Goal: Task Accomplishment & Management: Manage account settings

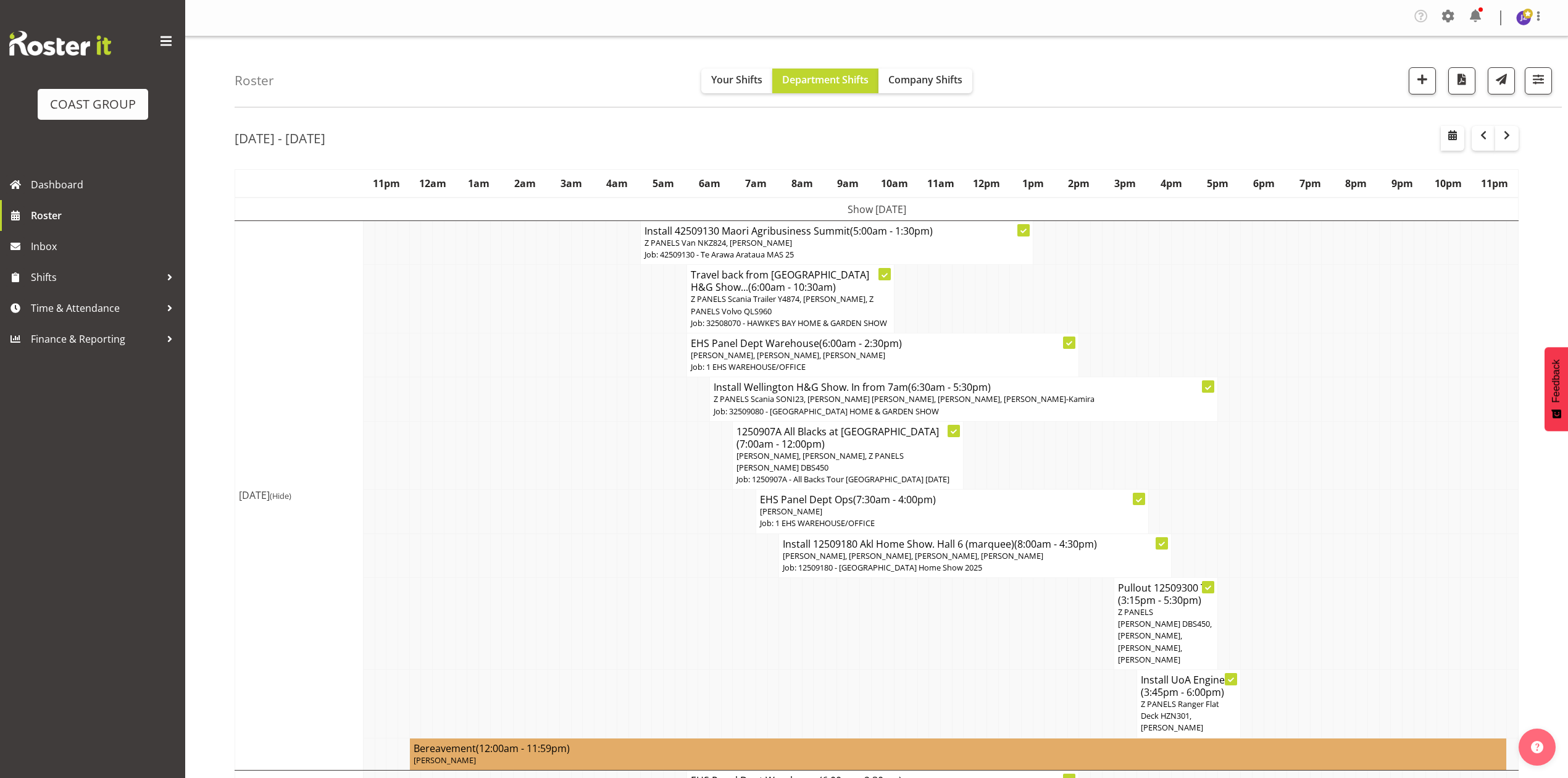
scroll to position [576, 0]
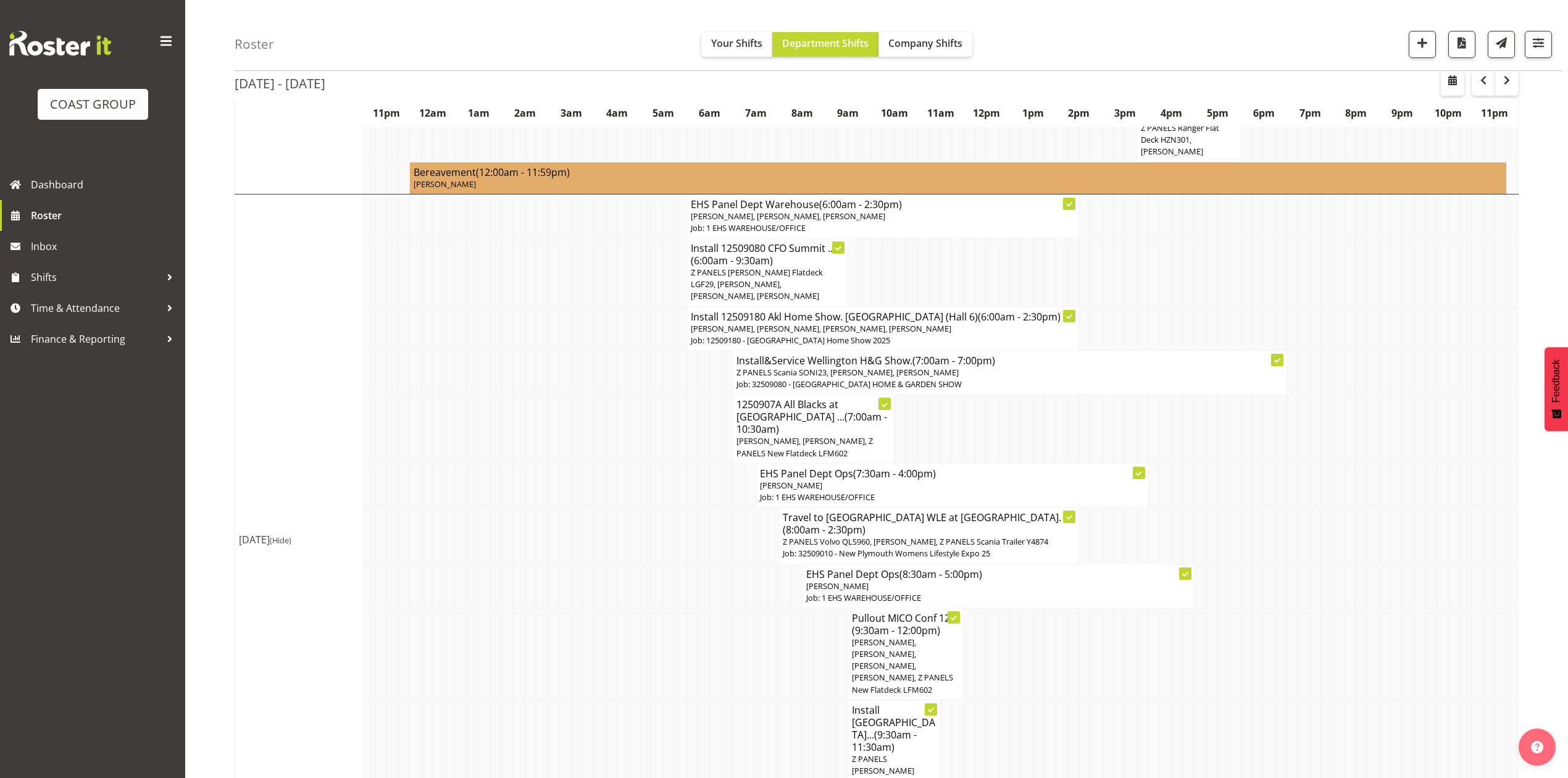
click at [1410, 564] on td at bounding box center [1408, 586] width 12 height 44
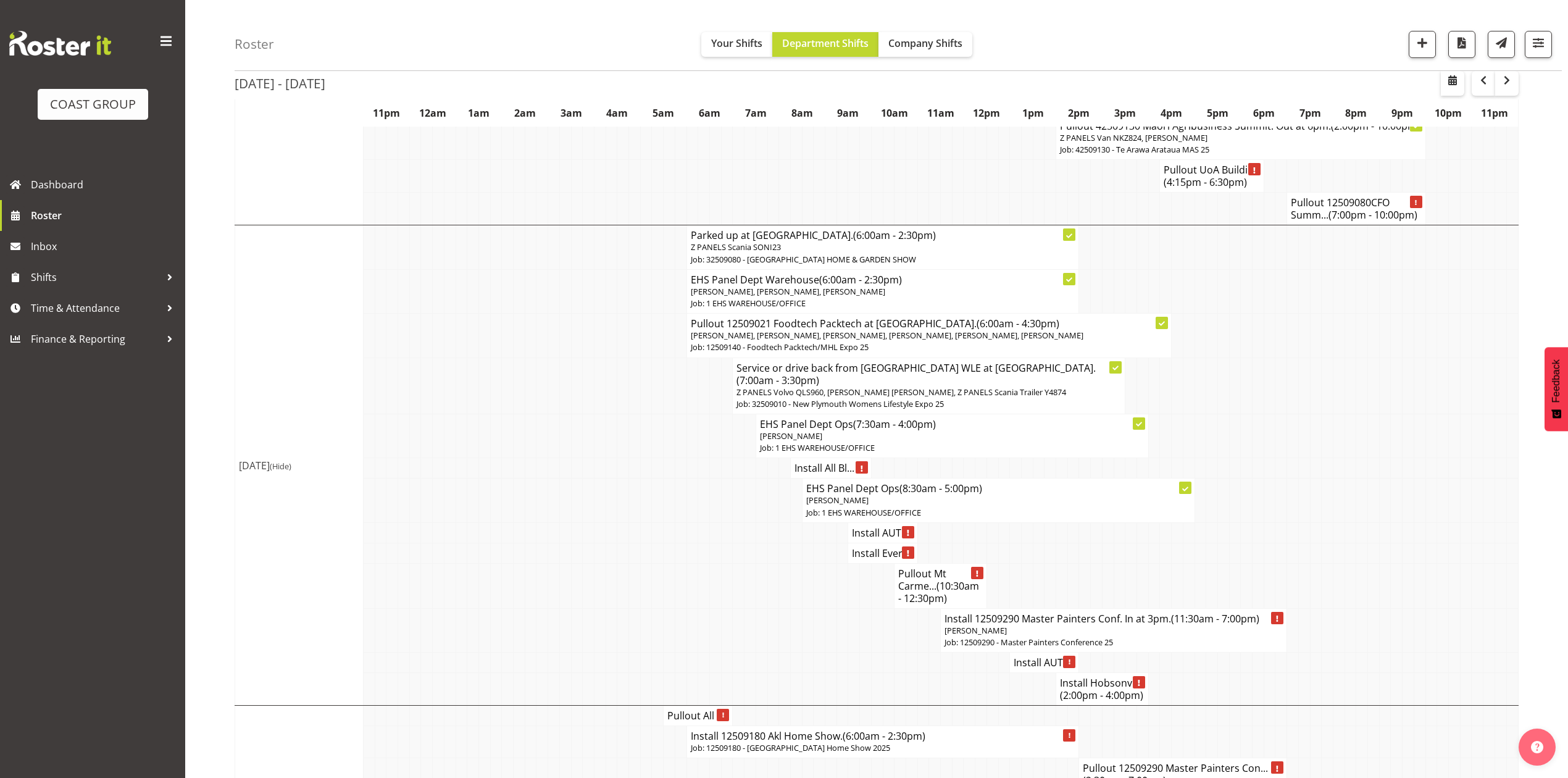
scroll to position [1893, 0]
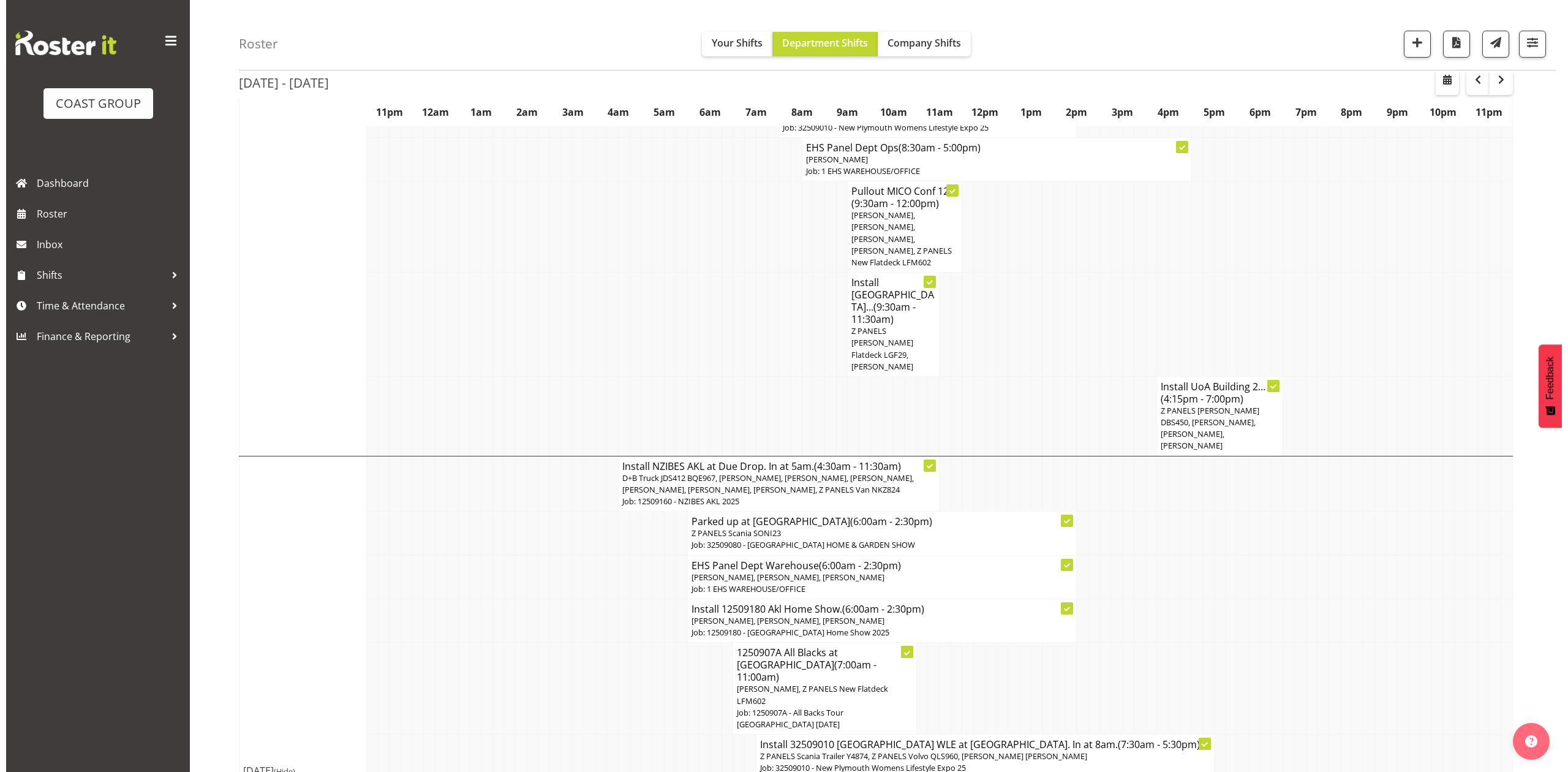
scroll to position [653, 0]
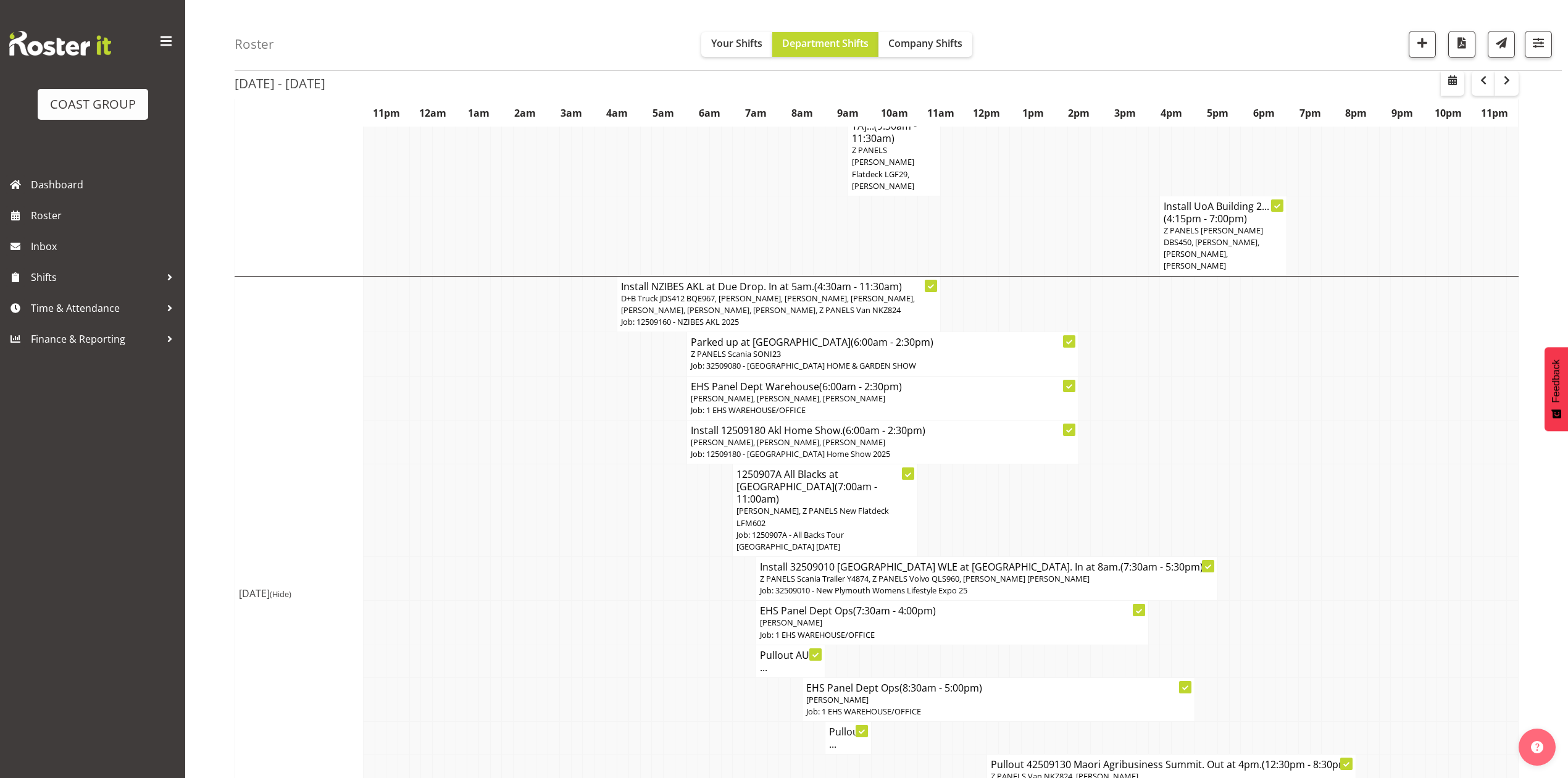
click at [958, 464] on td at bounding box center [958, 510] width 12 height 93
click at [801, 293] on span "D+B Truck JDS412 BQE967, [PERSON_NAME], [PERSON_NAME], [PERSON_NAME], [PERSON_N…" at bounding box center [767, 304] width 294 height 23
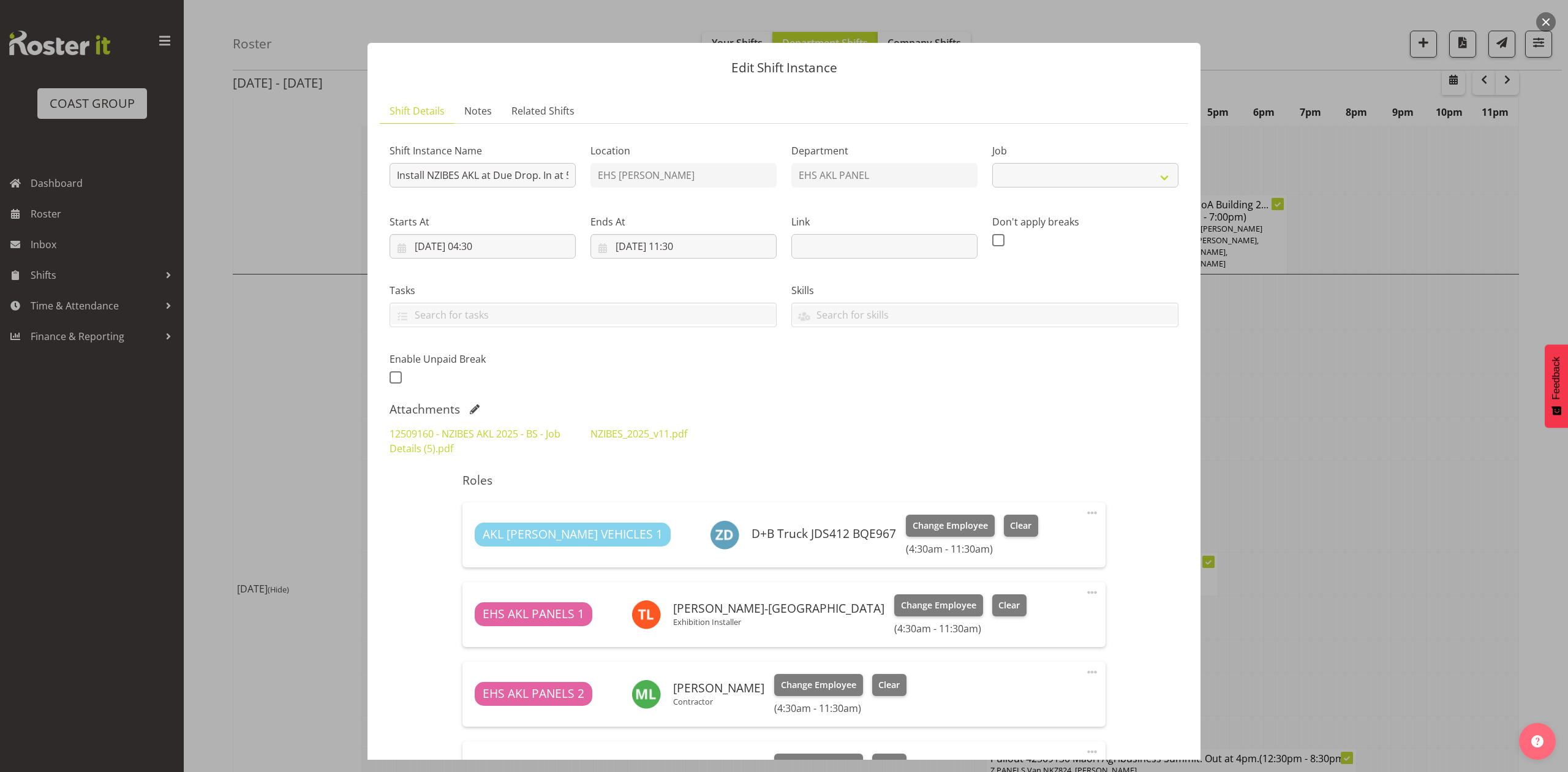
select select "9816"
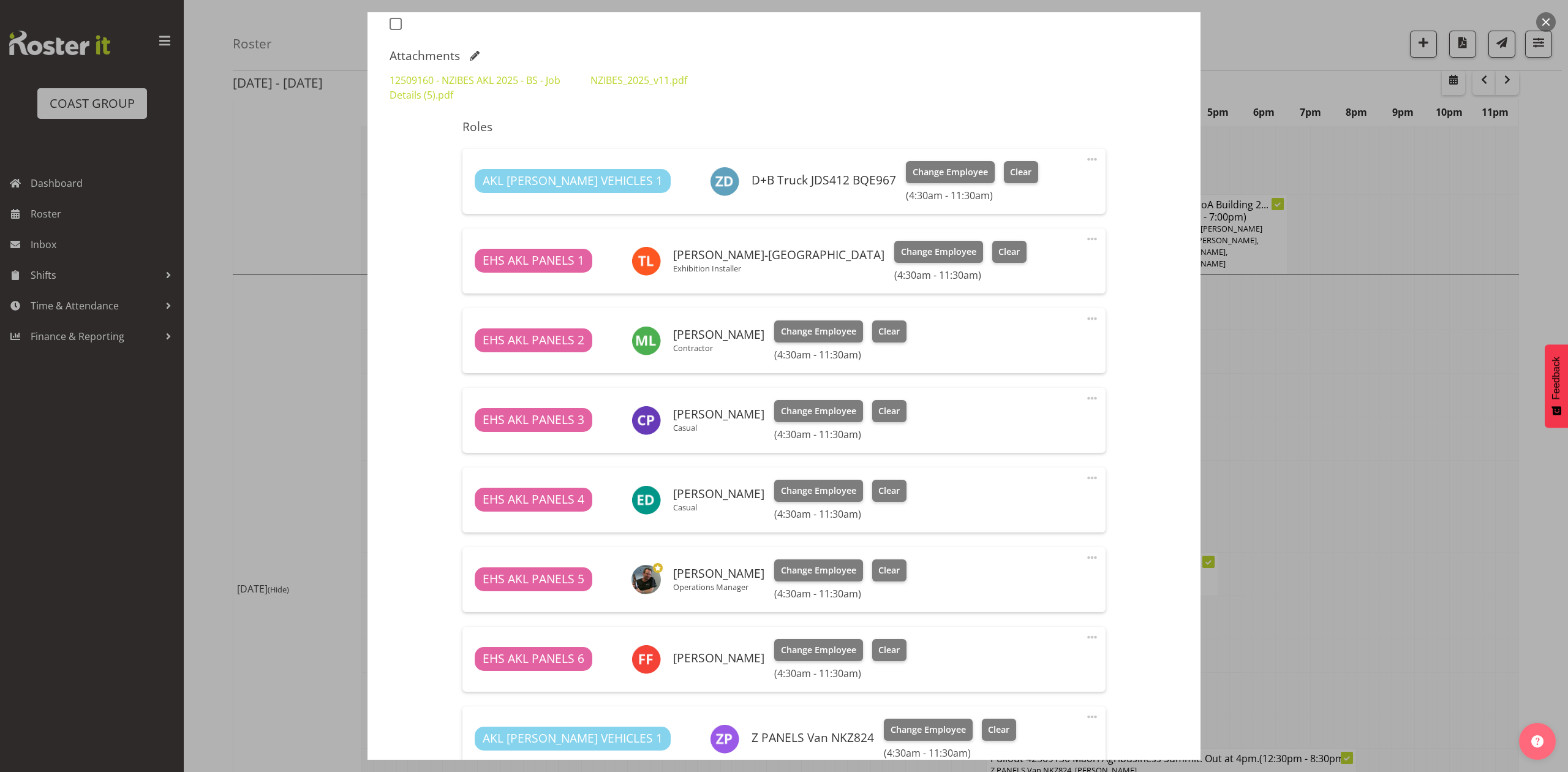
scroll to position [326, 0]
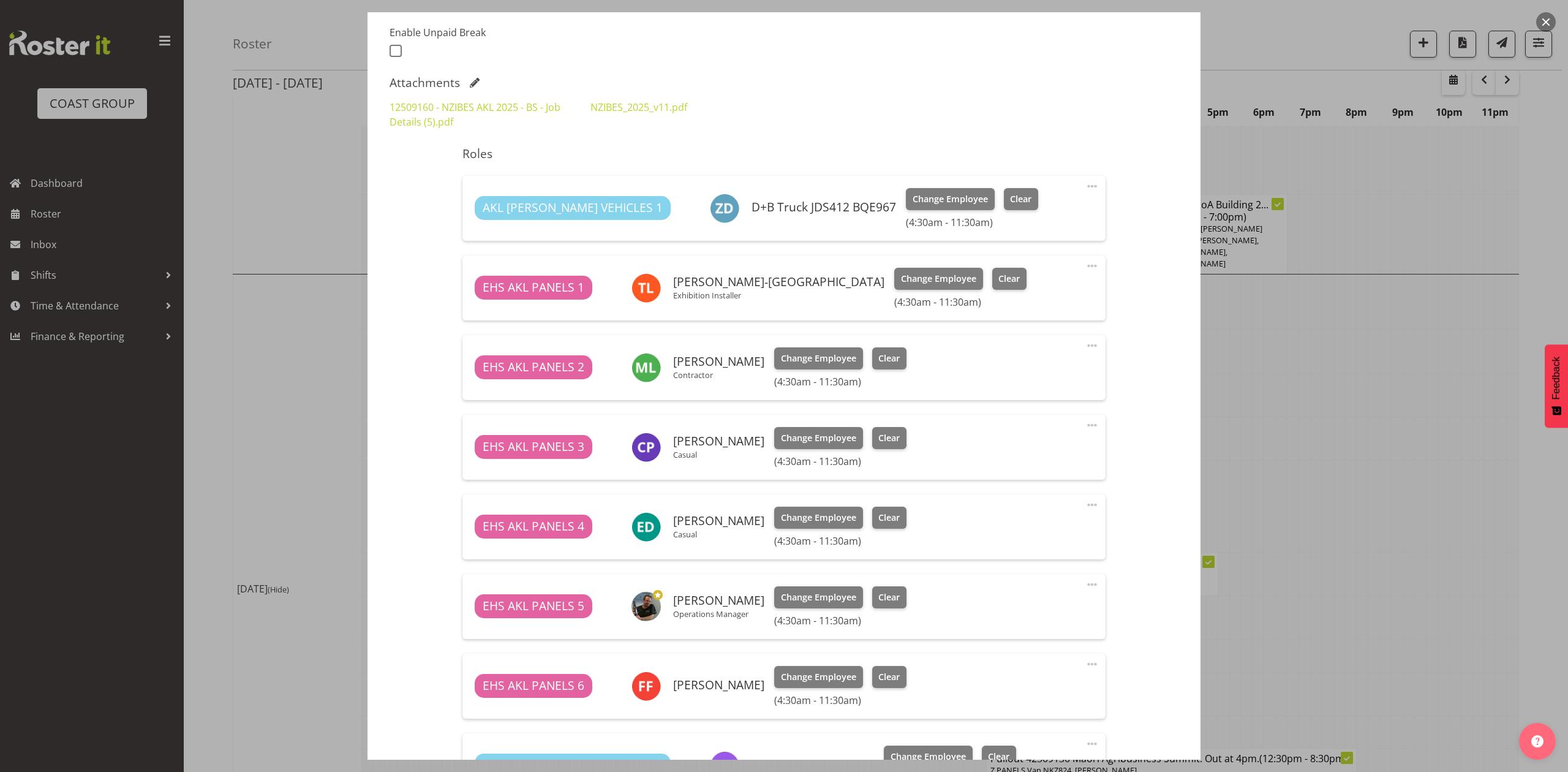
drag, startPoint x: 1310, startPoint y: 354, endPoint x: 1077, endPoint y: 383, distance: 234.8
click at [1310, 355] on div at bounding box center [784, 386] width 1568 height 772
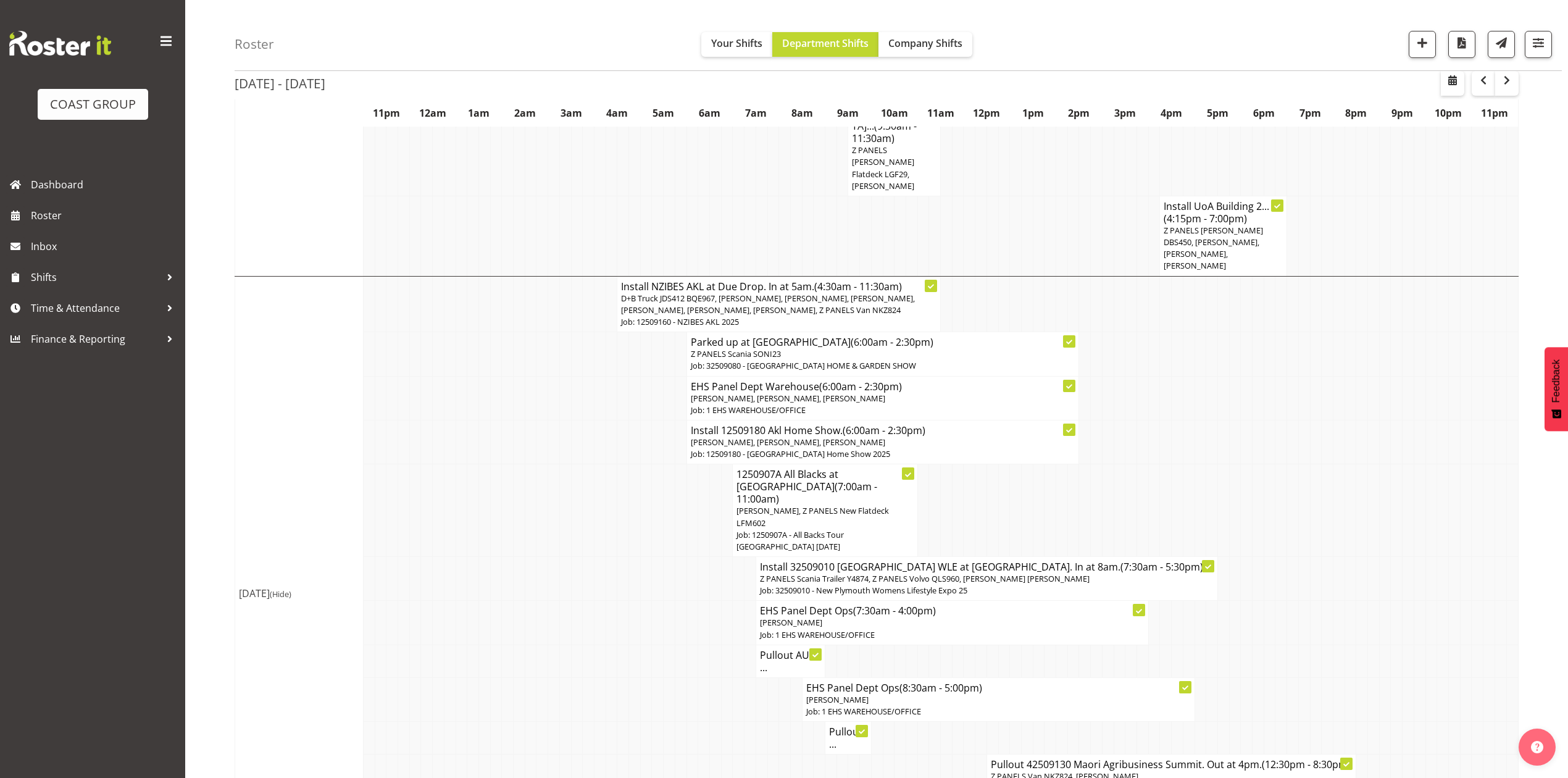
drag, startPoint x: 670, startPoint y: 439, endPoint x: 782, endPoint y: 404, distance: 117.3
click at [672, 464] on td at bounding box center [669, 510] width 12 height 93
click at [952, 464] on td at bounding box center [958, 510] width 12 height 93
click at [944, 464] on td at bounding box center [947, 510] width 12 height 93
click at [852, 505] on span "[PERSON_NAME], Z PANELS New Flatdeck LFM602" at bounding box center [813, 516] width 152 height 23
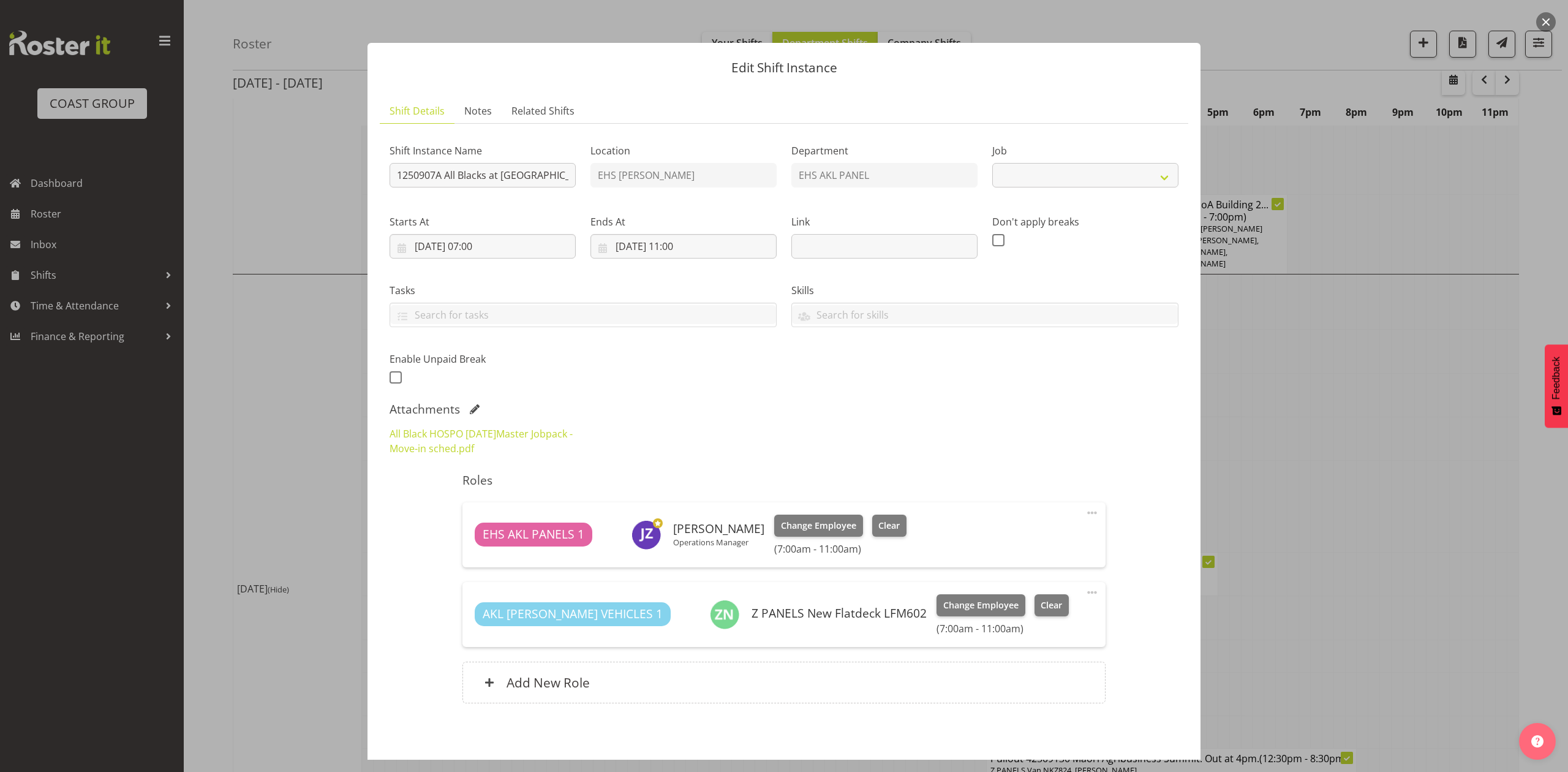
select select "10496"
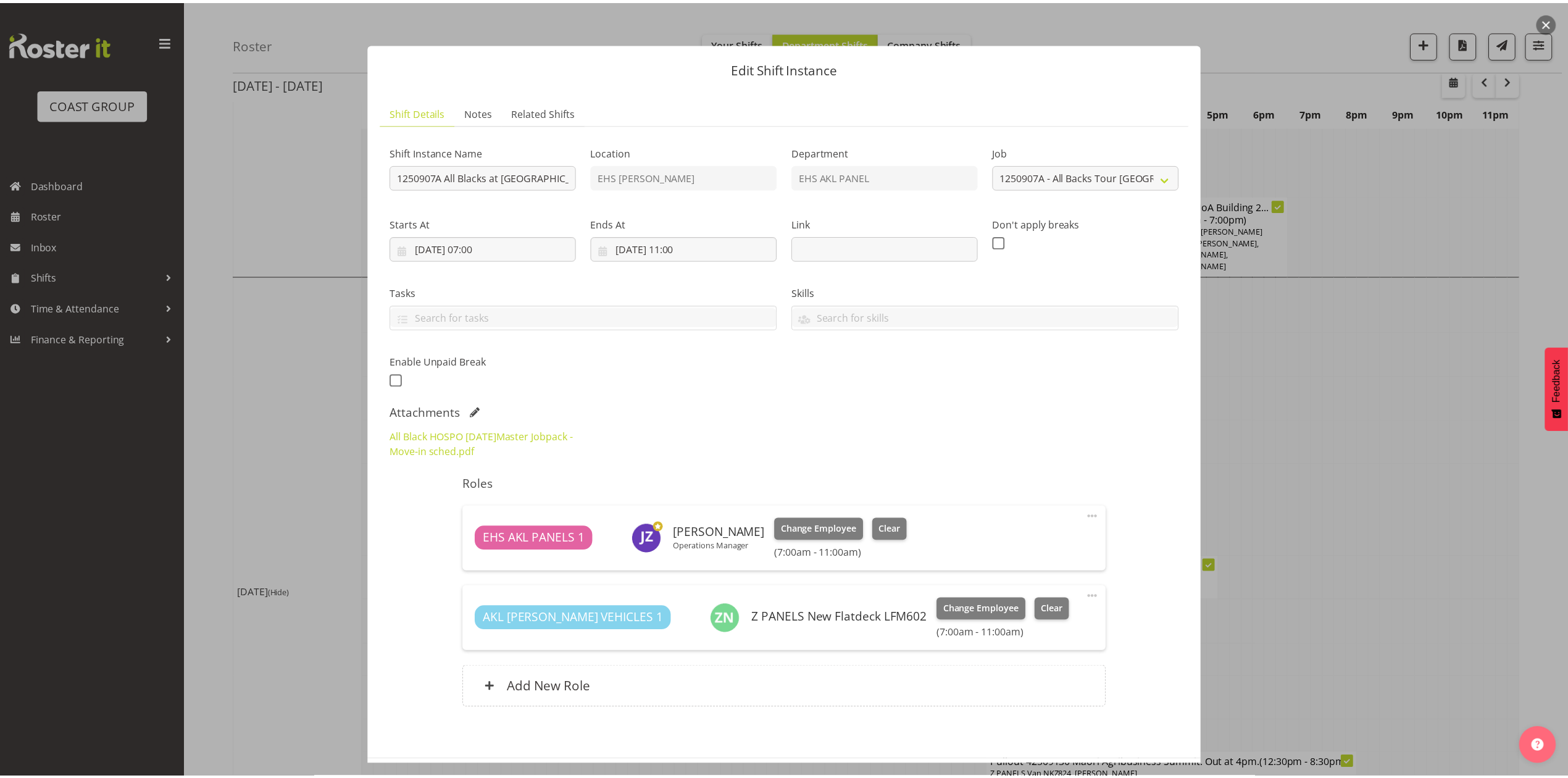
scroll to position [54, 0]
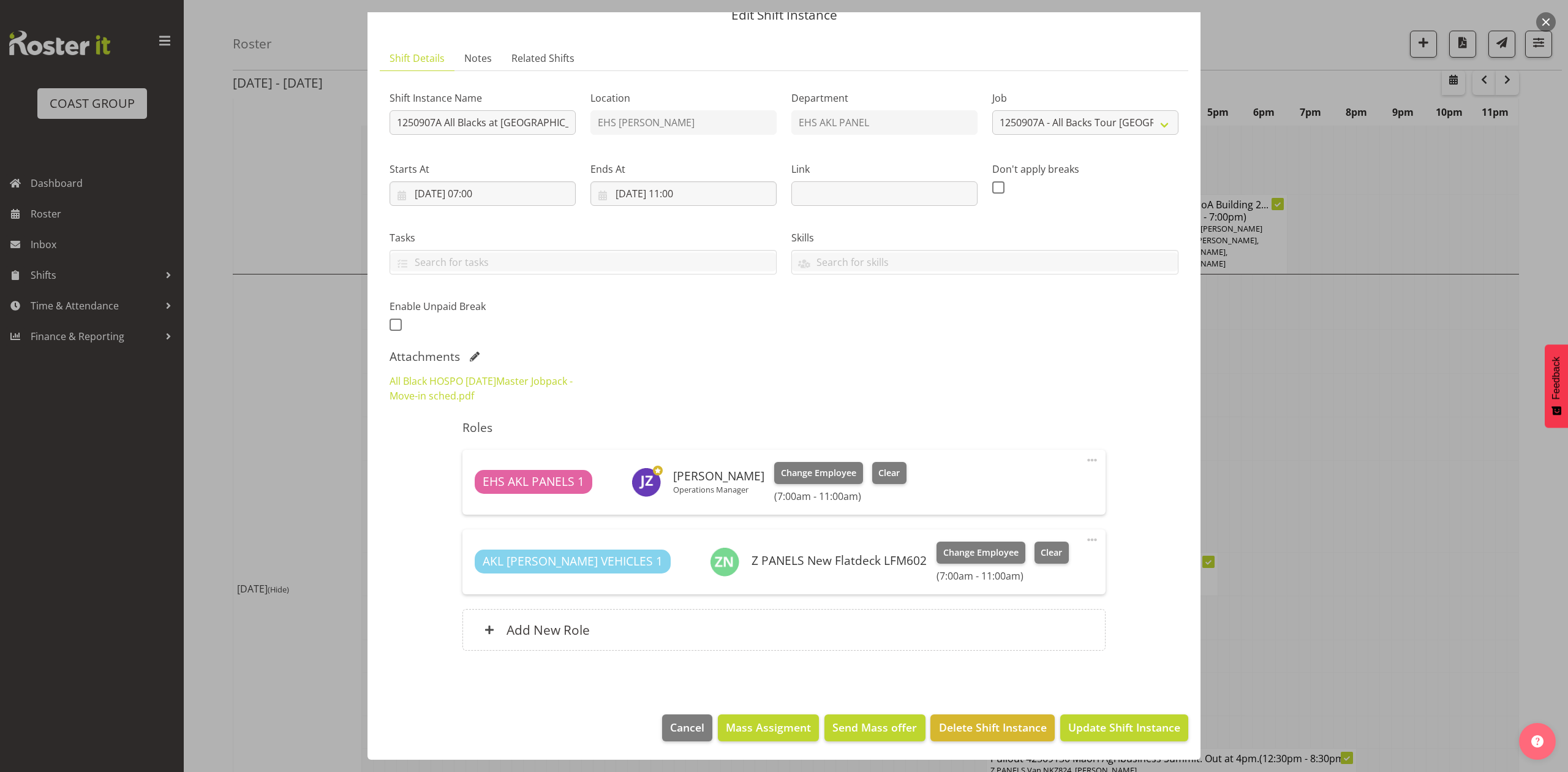
click at [1364, 372] on div at bounding box center [784, 386] width 1568 height 772
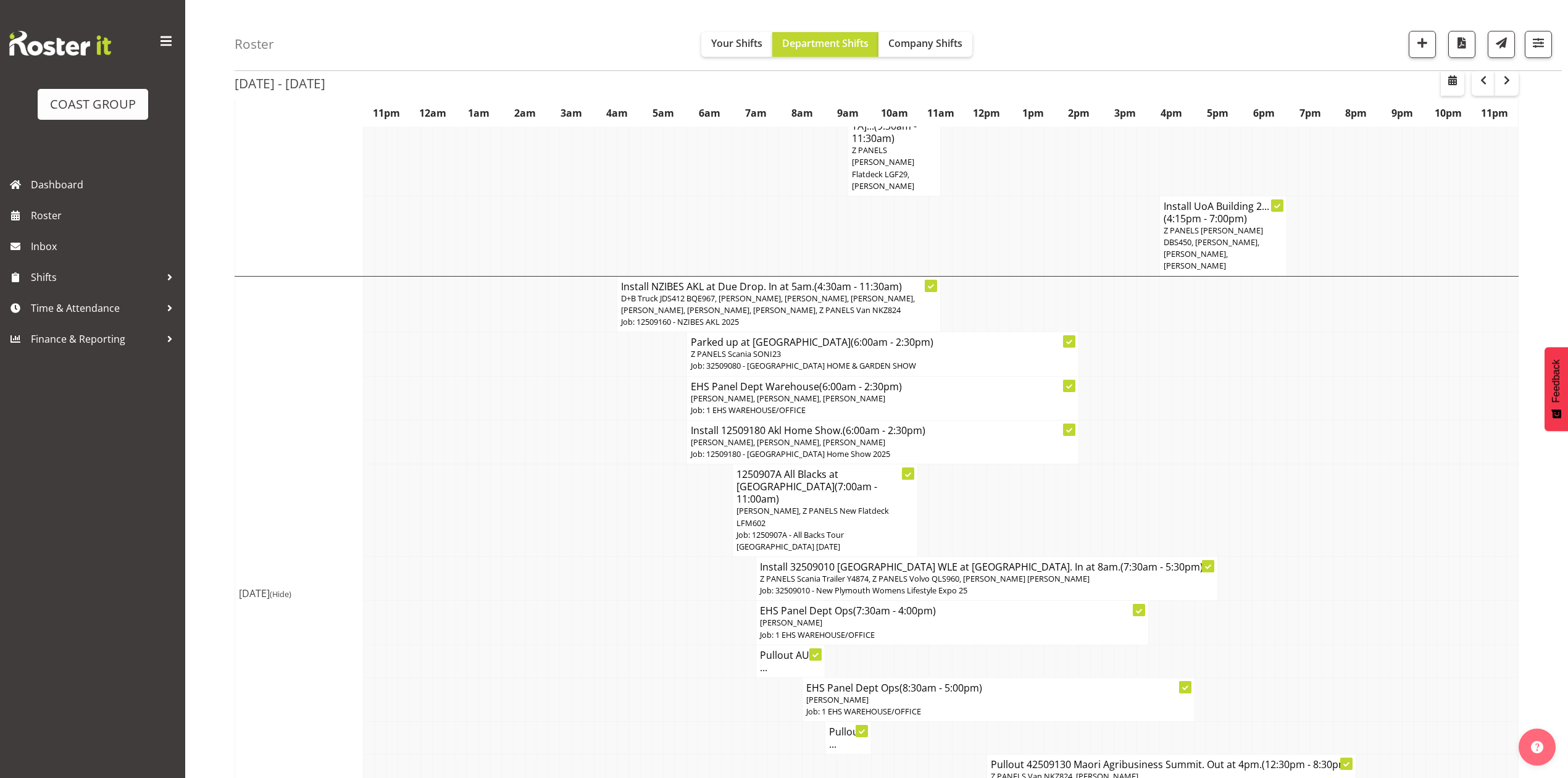
click at [693, 557] on td at bounding box center [693, 579] width 12 height 44
drag, startPoint x: 1058, startPoint y: 553, endPoint x: 890, endPoint y: 563, distance: 168.3
click at [1057, 644] on td at bounding box center [1062, 660] width 12 height 32
click at [1270, 420] on td at bounding box center [1269, 441] width 12 height 44
click at [760, 649] on h4 "Pullout AUT ..." at bounding box center [790, 661] width 61 height 25
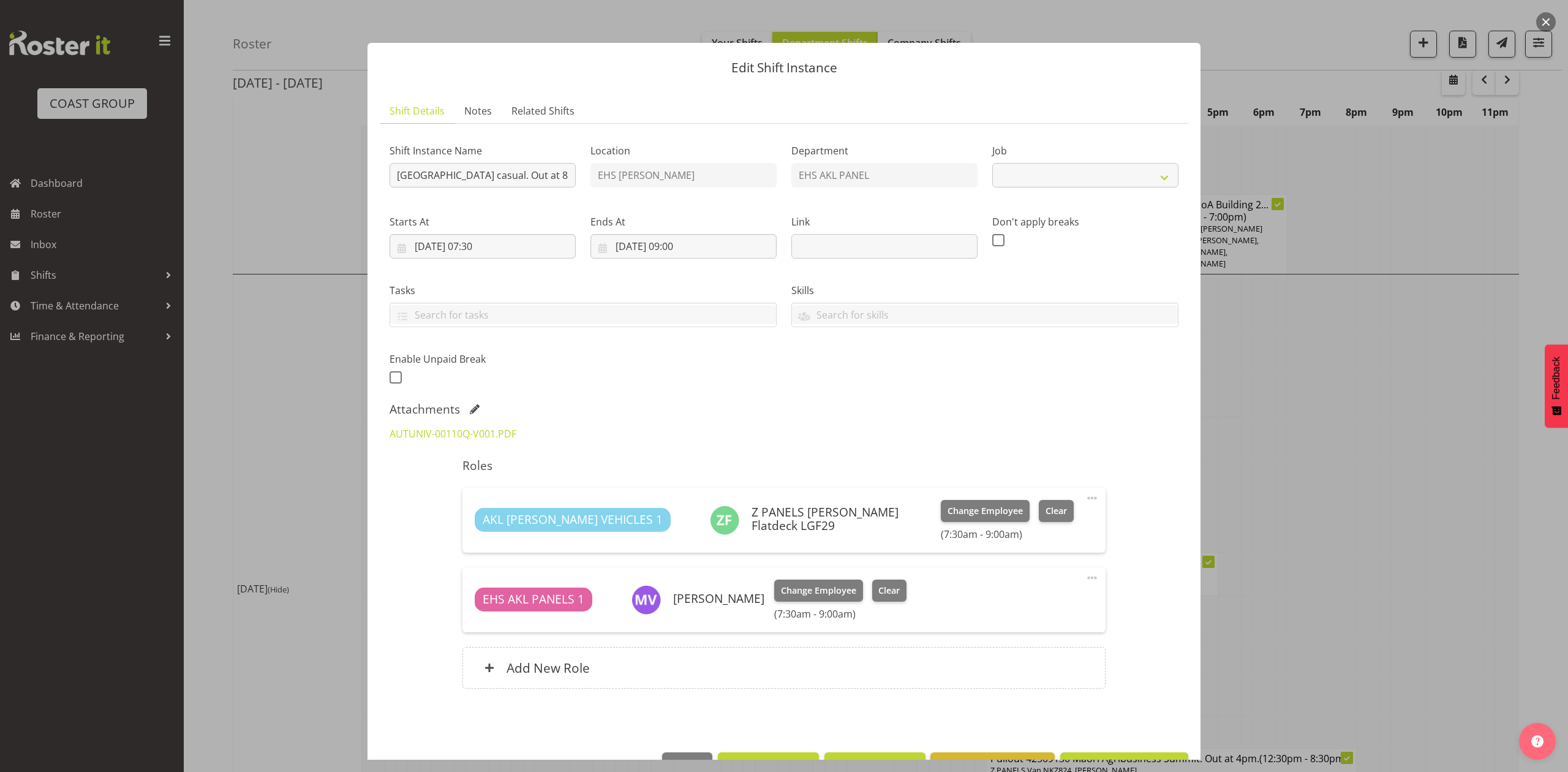
select select "8653"
drag, startPoint x: 1358, startPoint y: 392, endPoint x: 1279, endPoint y: 428, distance: 86.8
click at [1362, 392] on div at bounding box center [784, 386] width 1568 height 772
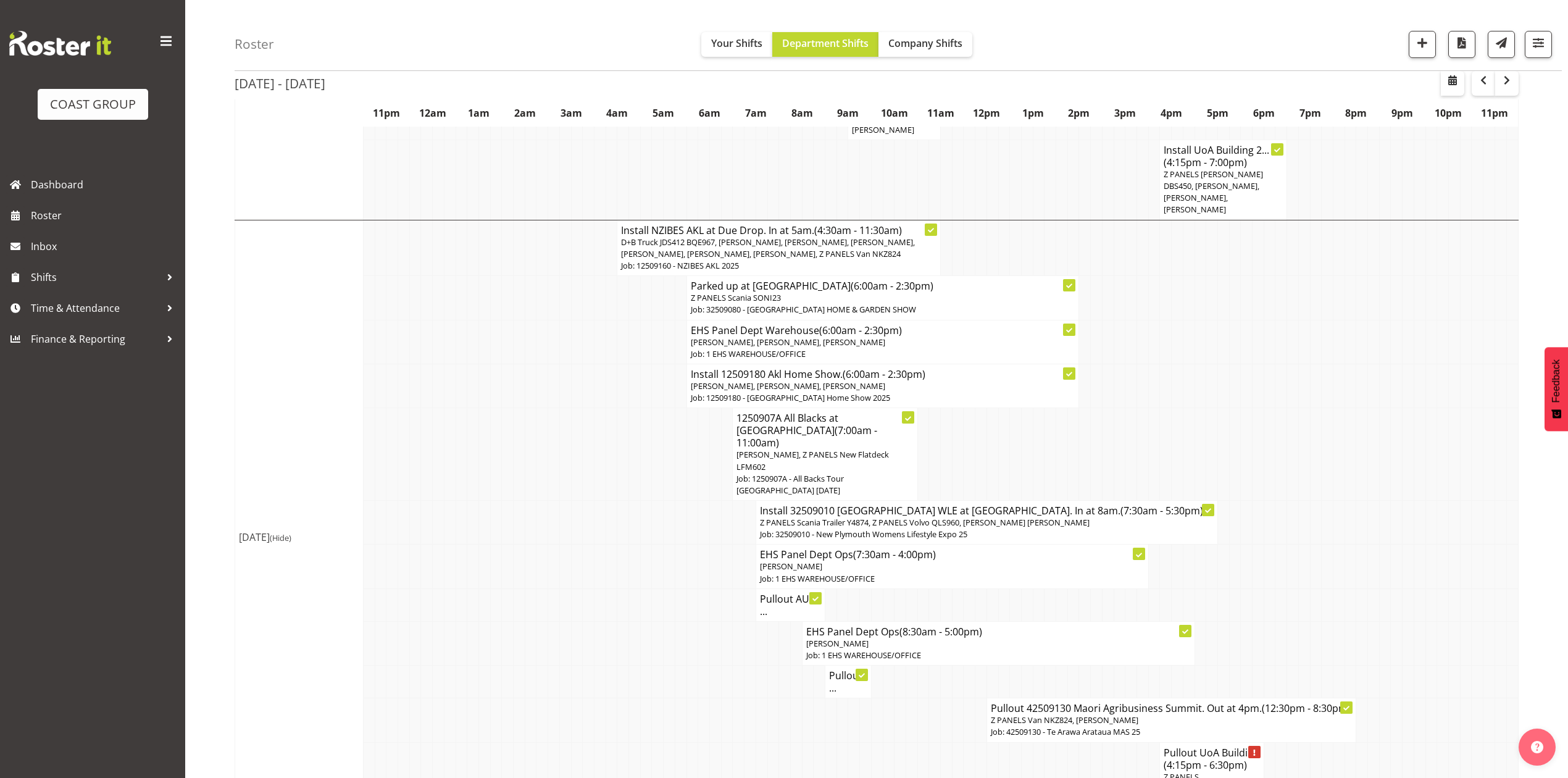
scroll to position [741, 0]
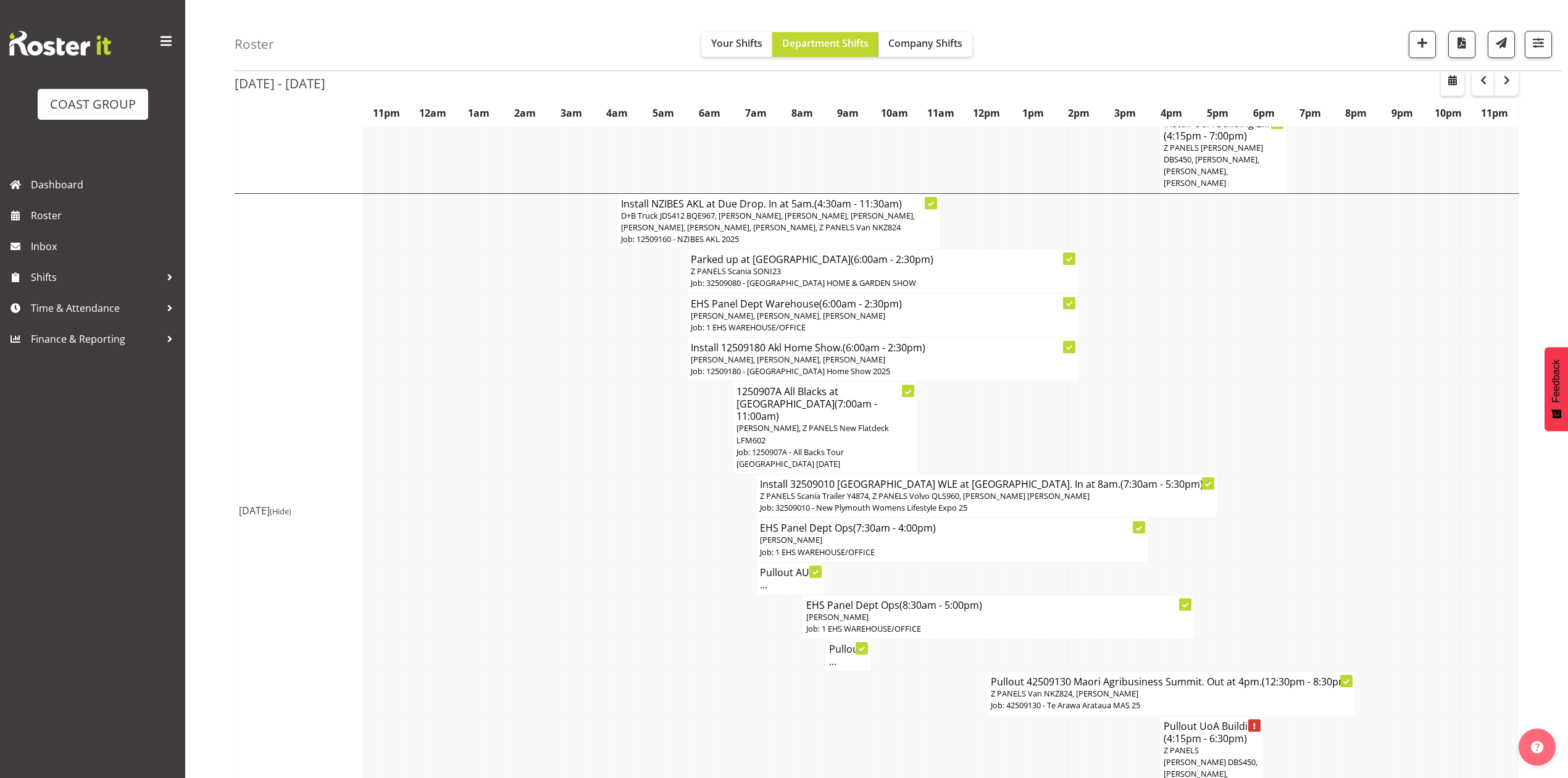
click at [768, 566] on h4 "Pullout AUT ..." at bounding box center [790, 578] width 61 height 25
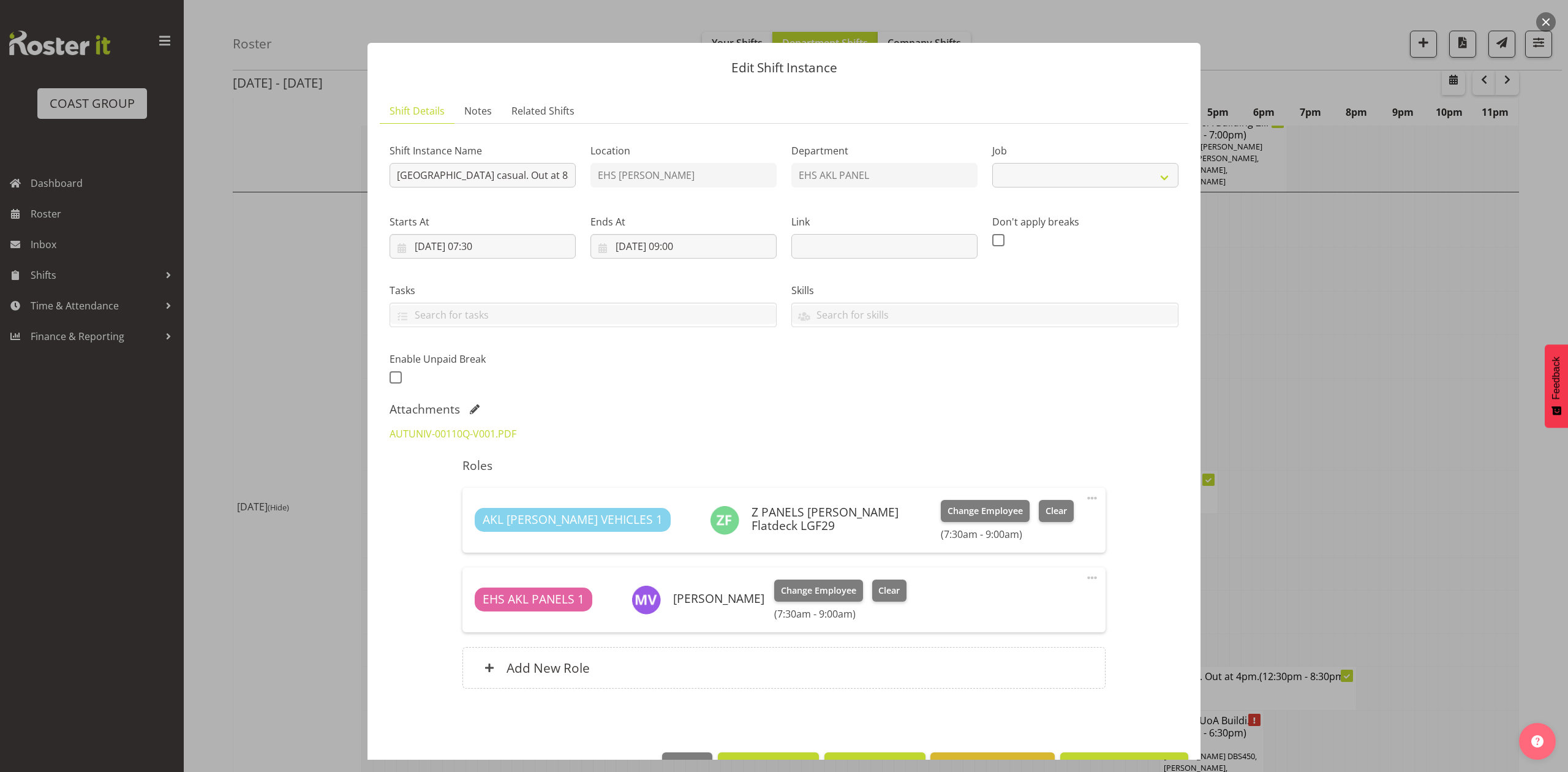
select select "8653"
click at [1411, 333] on div at bounding box center [784, 386] width 1568 height 772
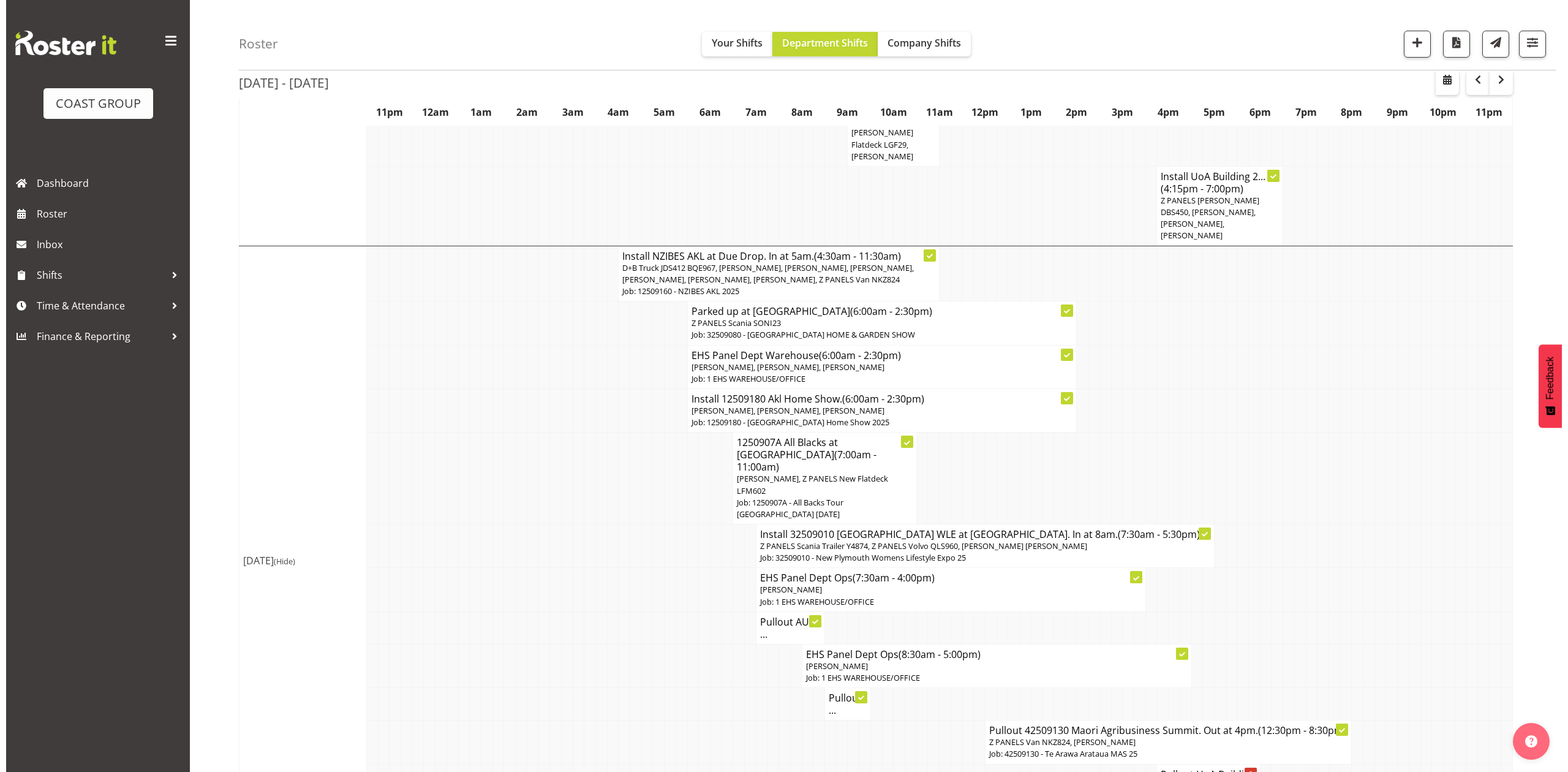
scroll to position [653, 0]
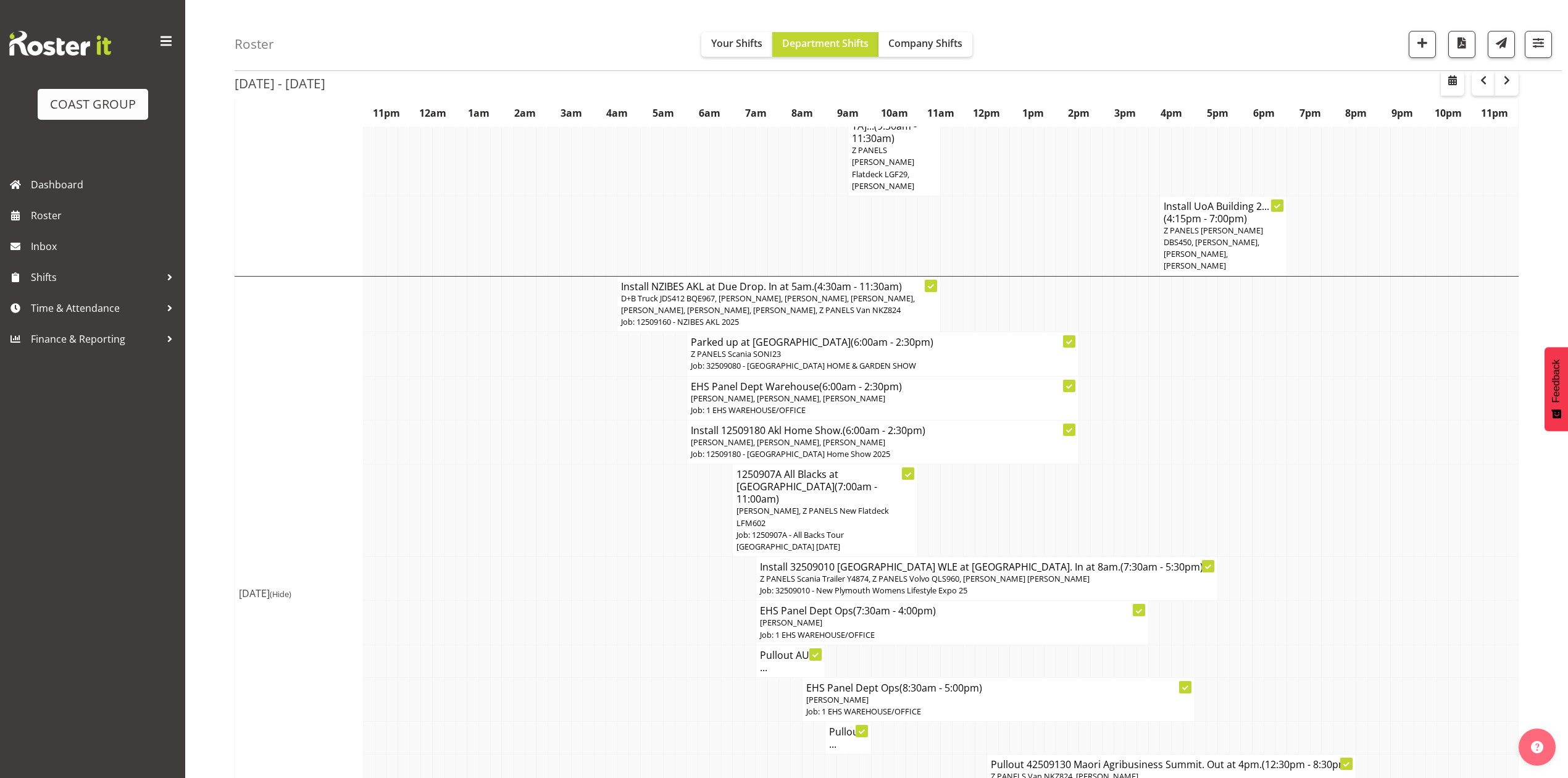
click at [809, 505] on span "[PERSON_NAME], Z PANELS New Flatdeck LFM602" at bounding box center [813, 516] width 152 height 23
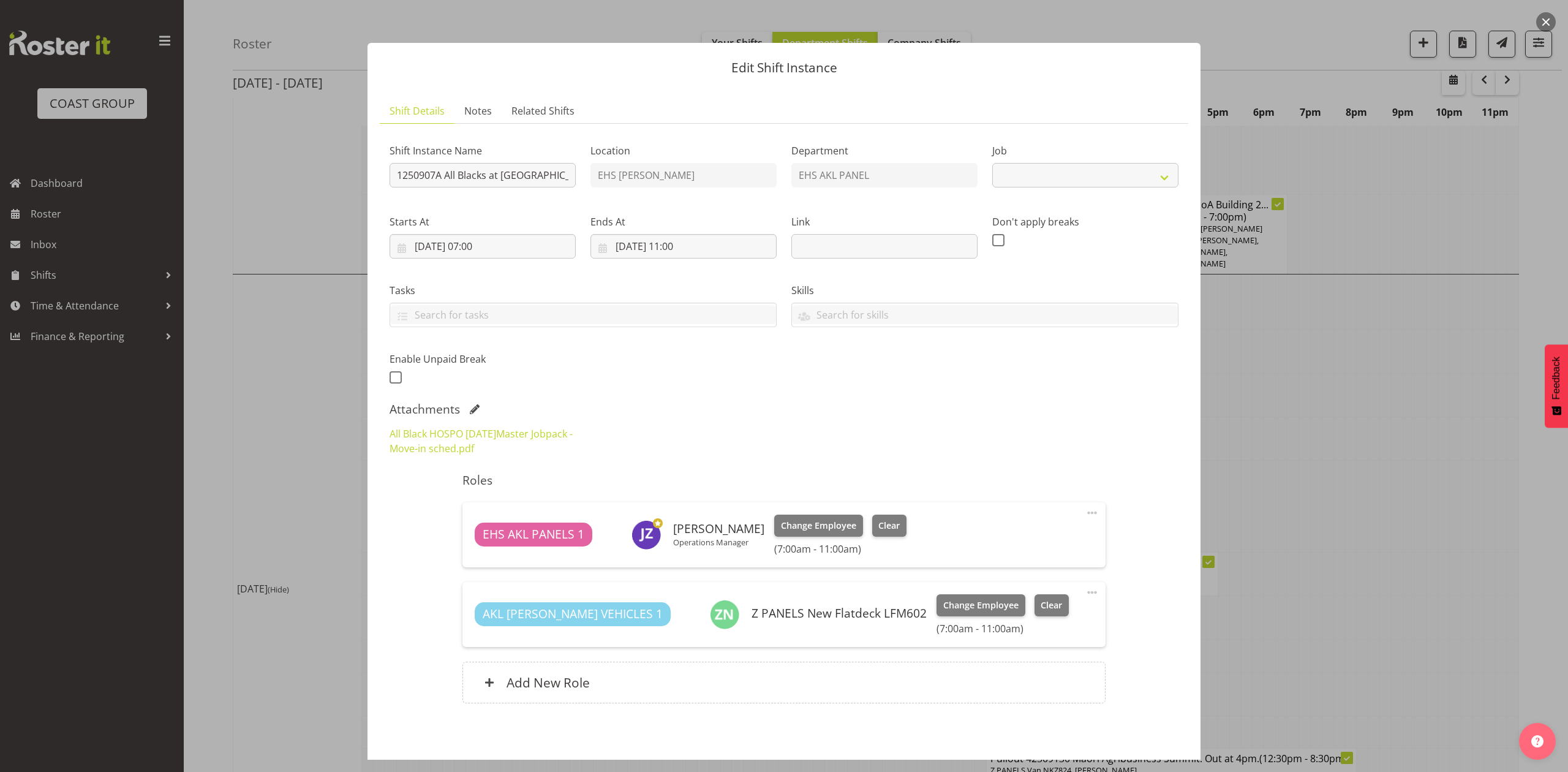
select select "10496"
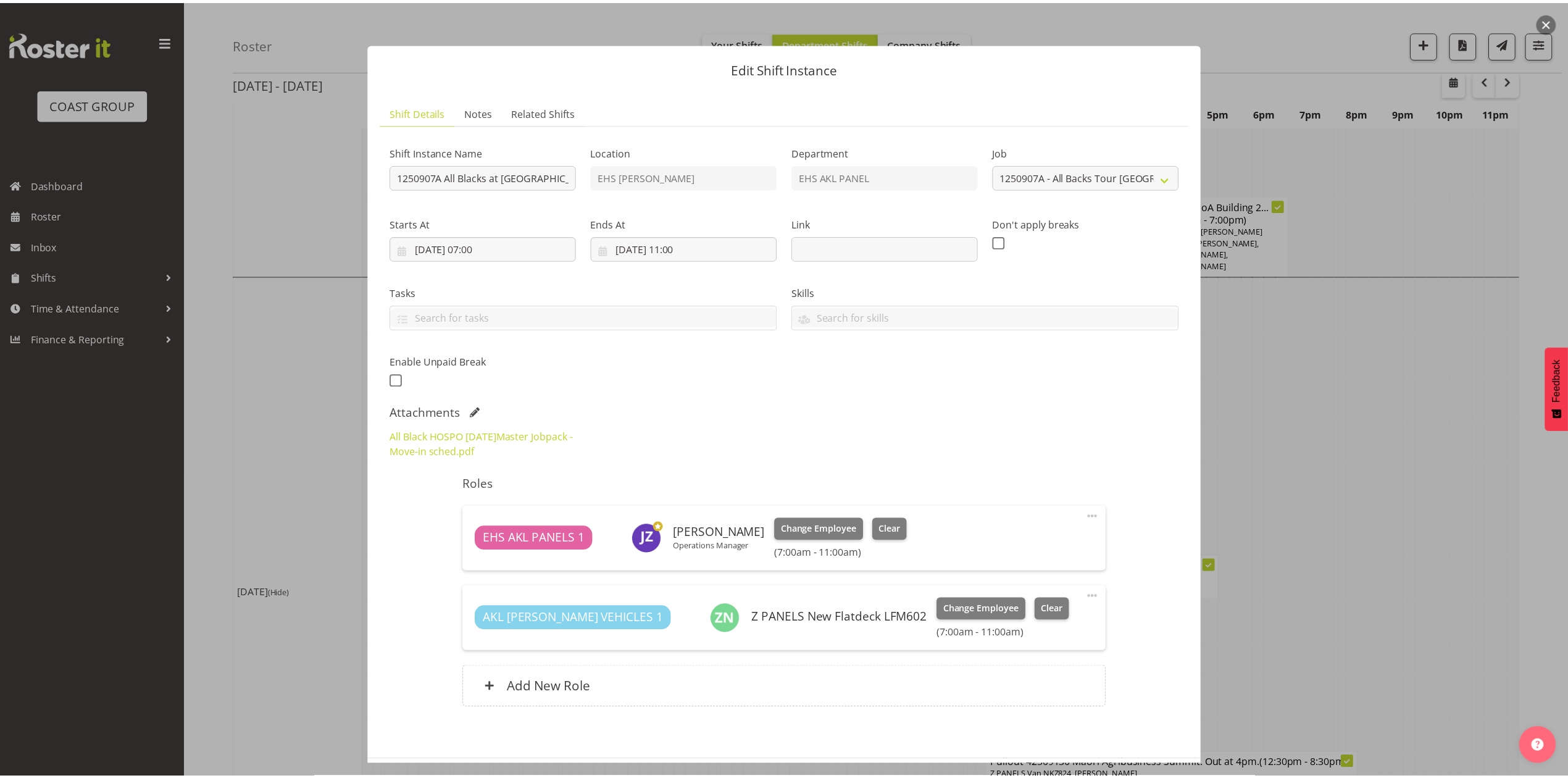
scroll to position [54, 0]
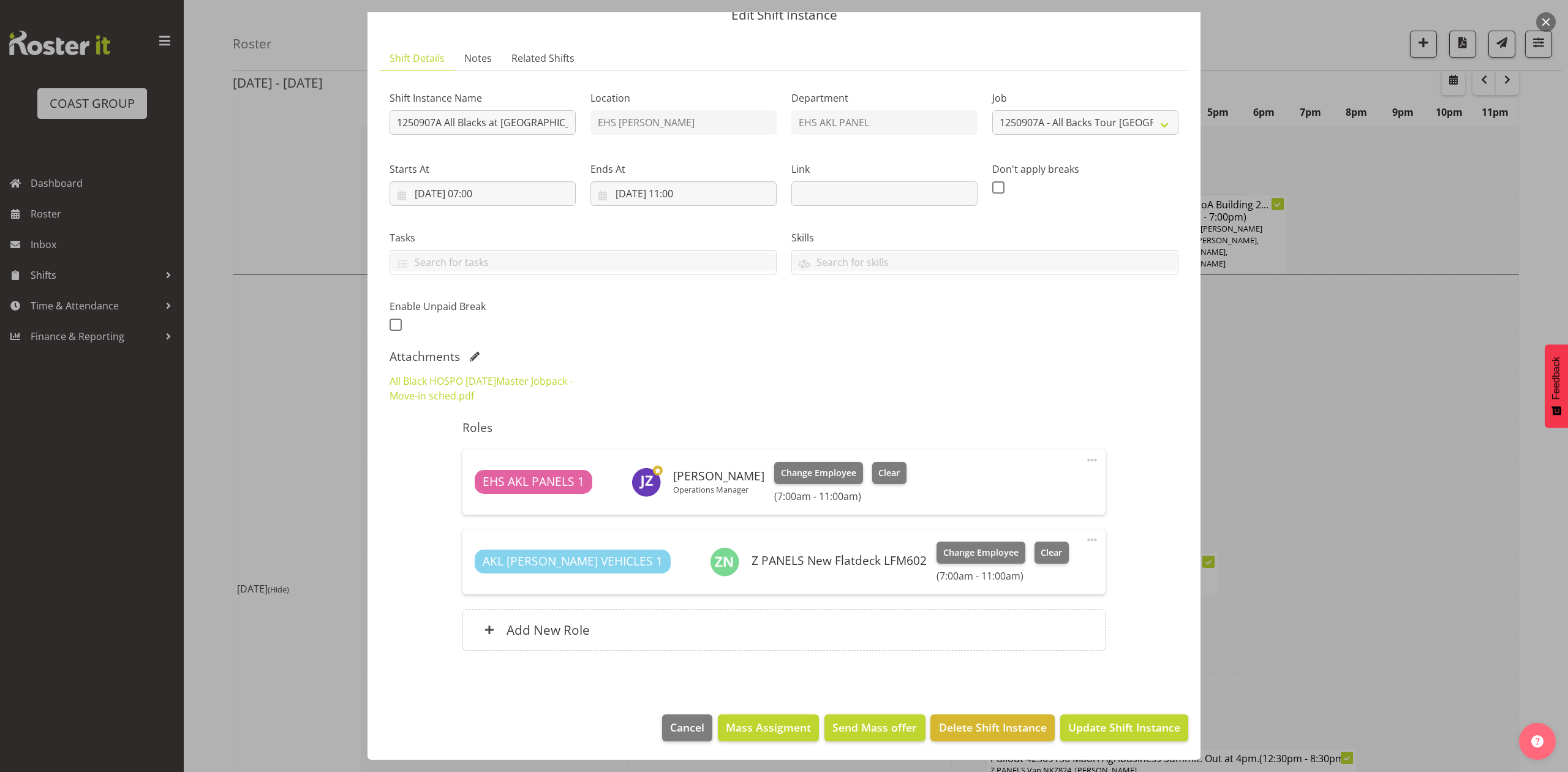
drag, startPoint x: 1404, startPoint y: 352, endPoint x: 1230, endPoint y: 463, distance: 206.4
click at [1404, 356] on div at bounding box center [784, 386] width 1568 height 772
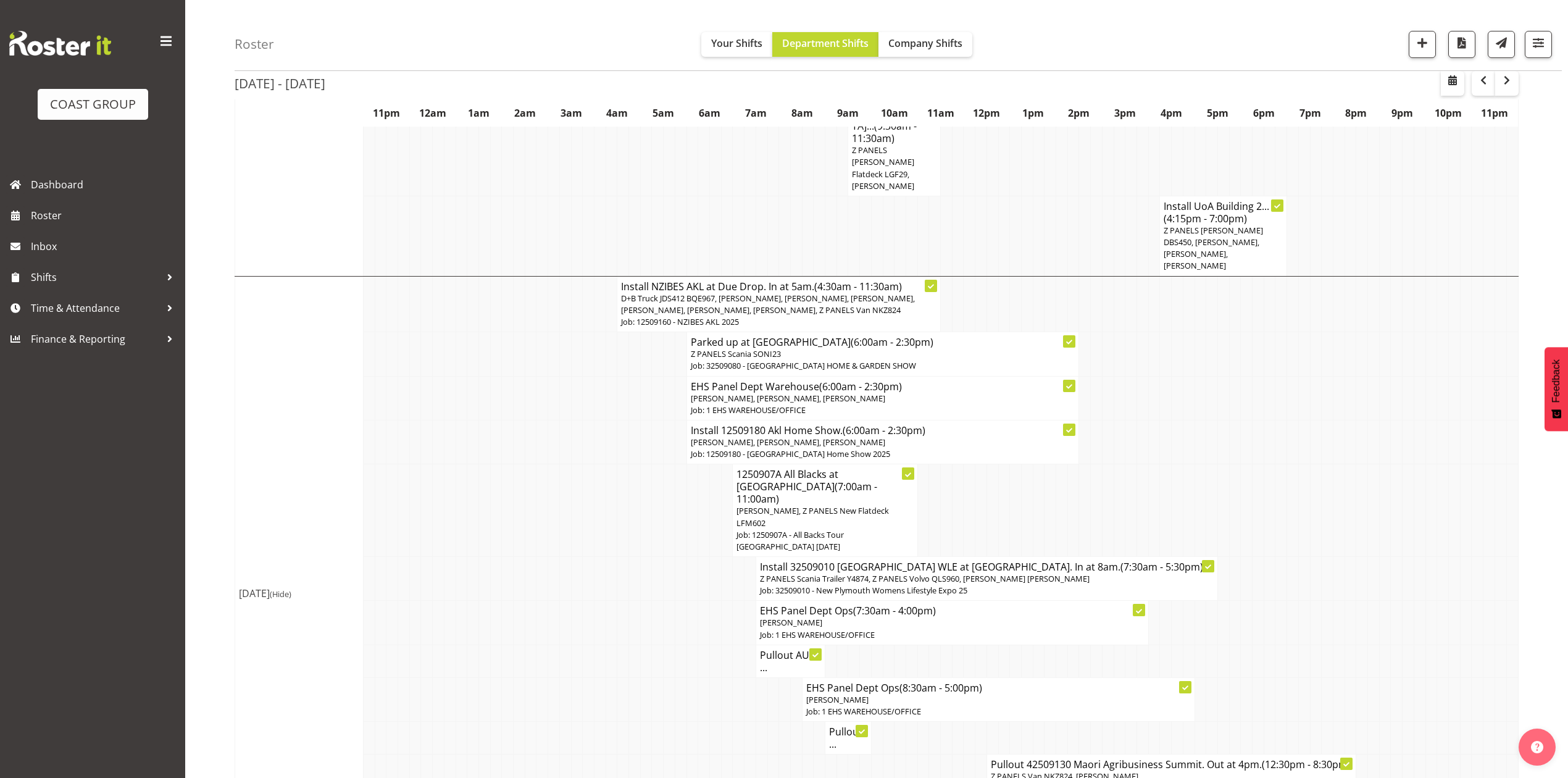
click at [779, 649] on h4 "Pullout AUT ..." at bounding box center [790, 661] width 61 height 25
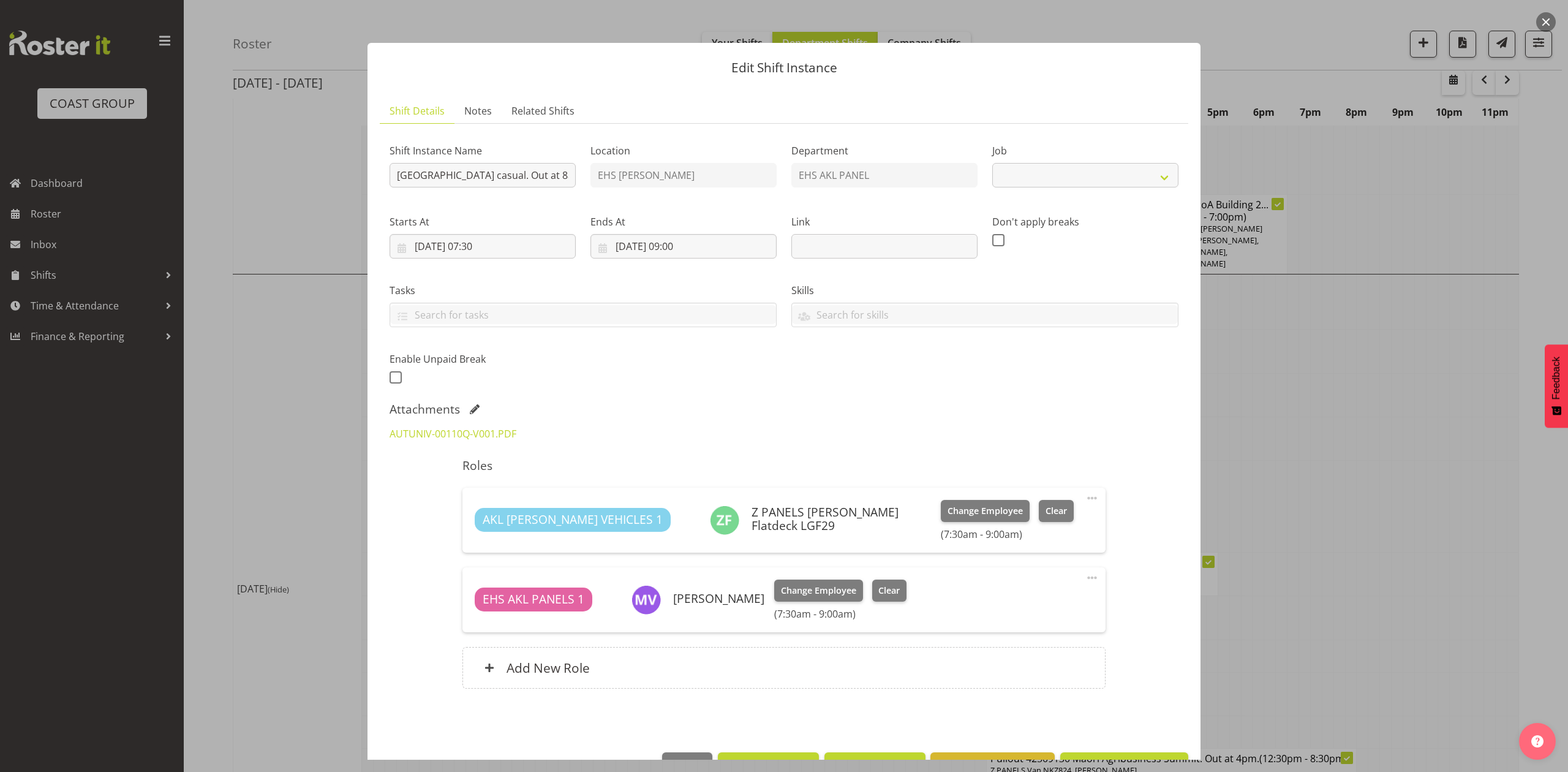
select select "8653"
click at [1446, 430] on div at bounding box center [784, 386] width 1568 height 772
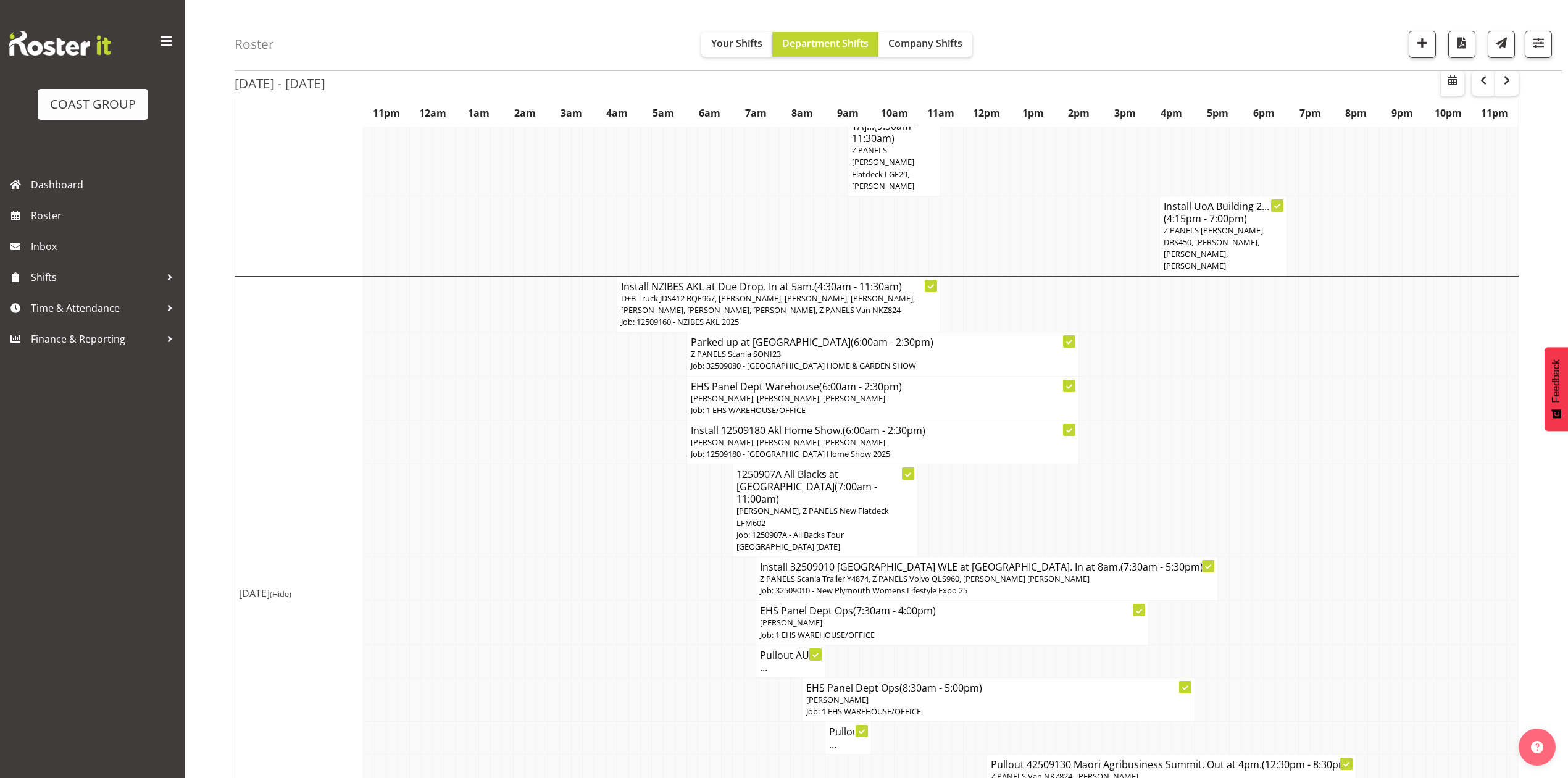
click at [845, 725] on h4 "Pullout ..." at bounding box center [848, 737] width 38 height 25
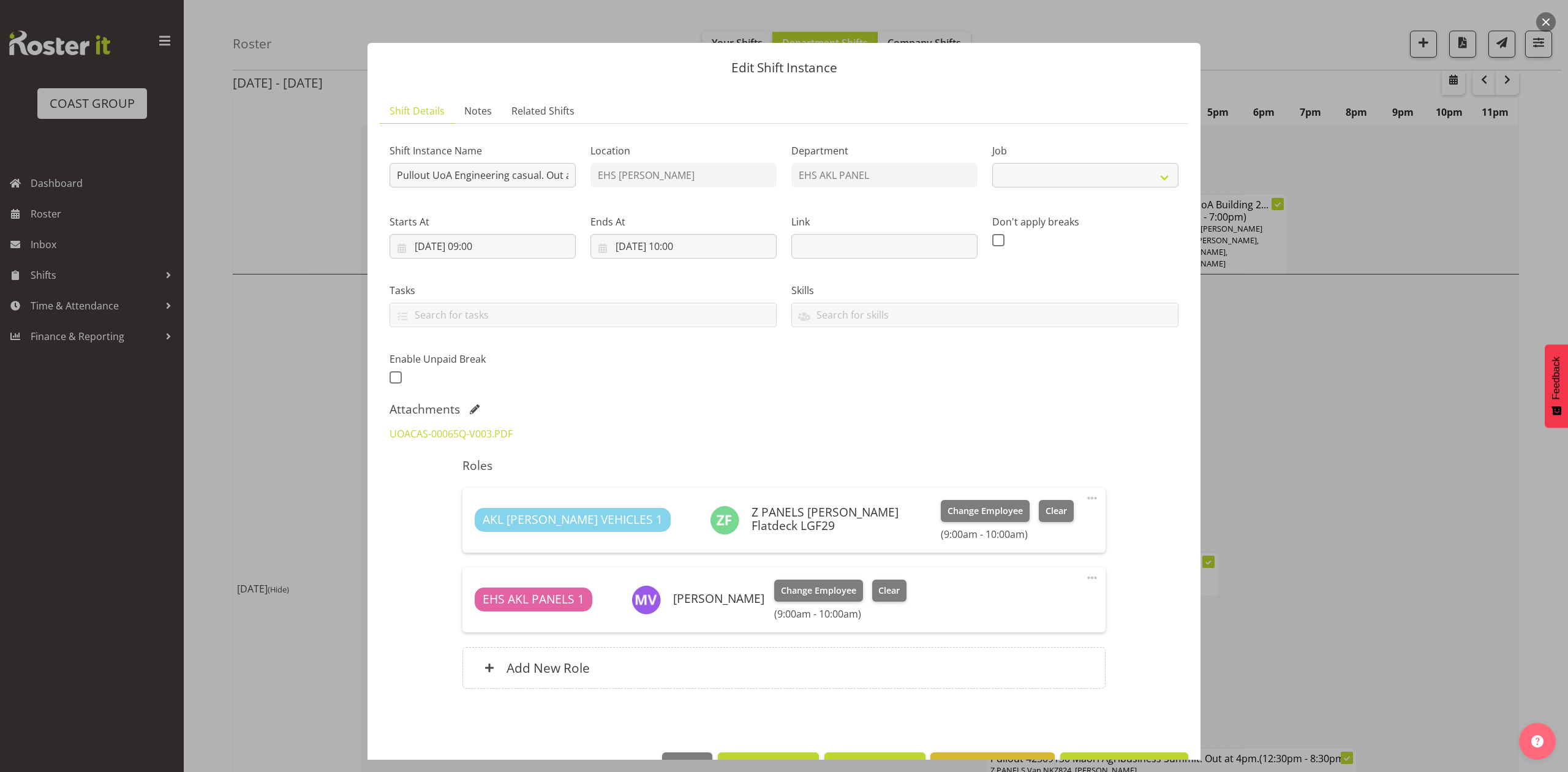
select select "8653"
drag, startPoint x: 1425, startPoint y: 347, endPoint x: 1380, endPoint y: 398, distance: 68.0
click at [1426, 348] on div at bounding box center [784, 386] width 1568 height 772
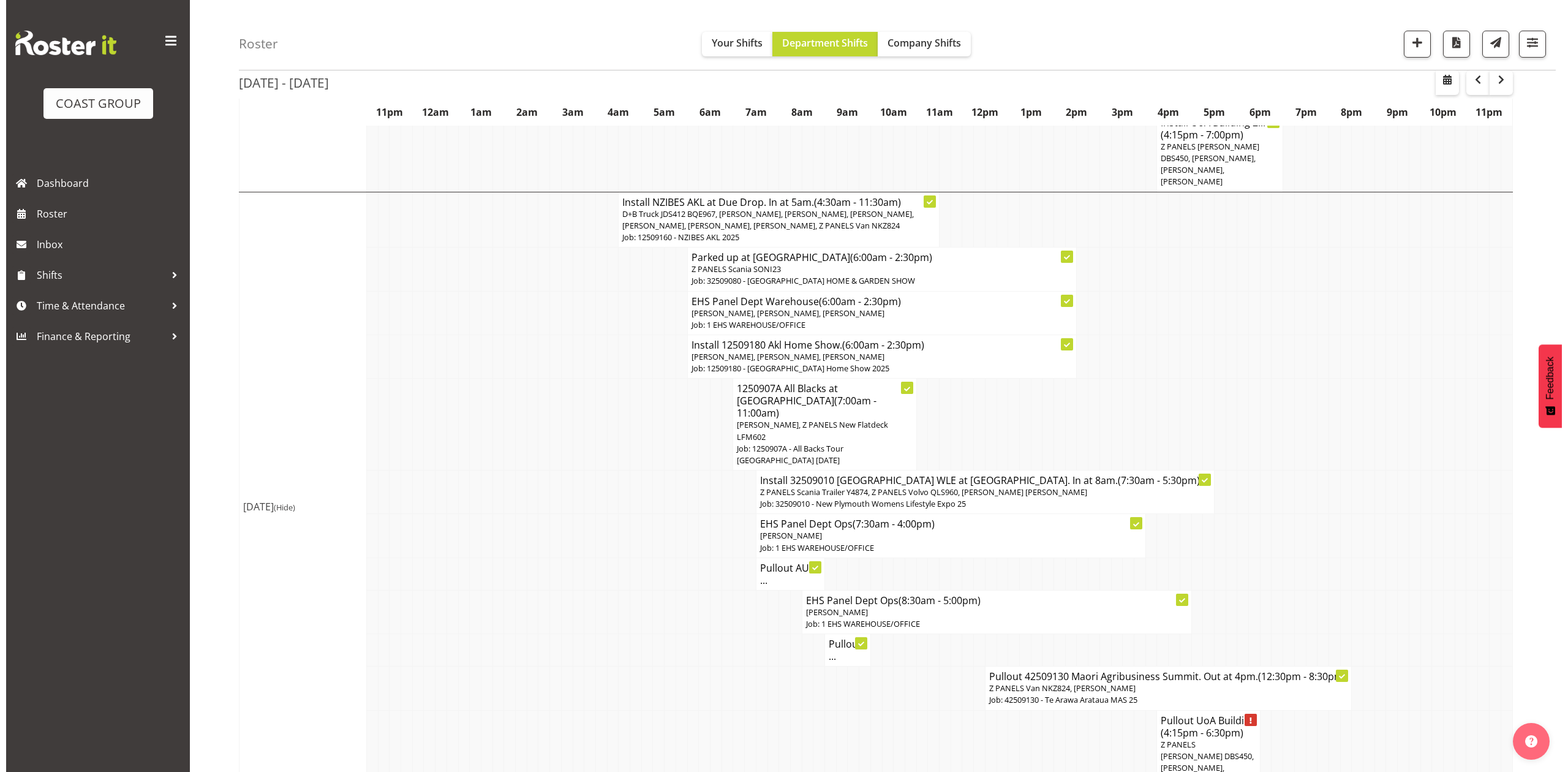
scroll to position [816, 0]
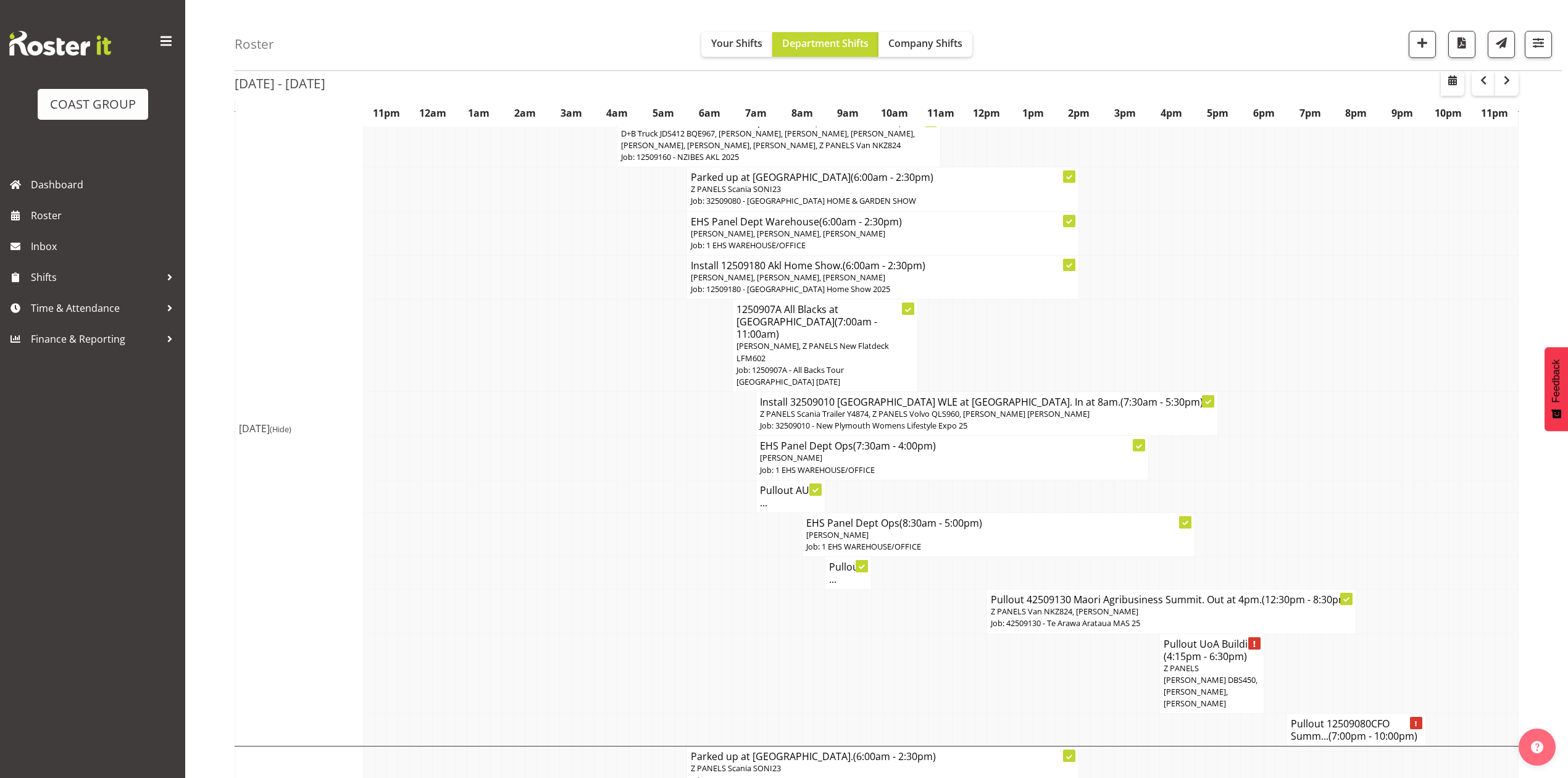
click at [1358, 633] on td at bounding box center [1362, 673] width 12 height 80
click at [1188, 714] on td at bounding box center [1188, 730] width 12 height 32
click at [1206, 663] on span "Z PANELS [PERSON_NAME] DBS450, [PERSON_NAME], [PERSON_NAME]" at bounding box center [1210, 686] width 94 height 47
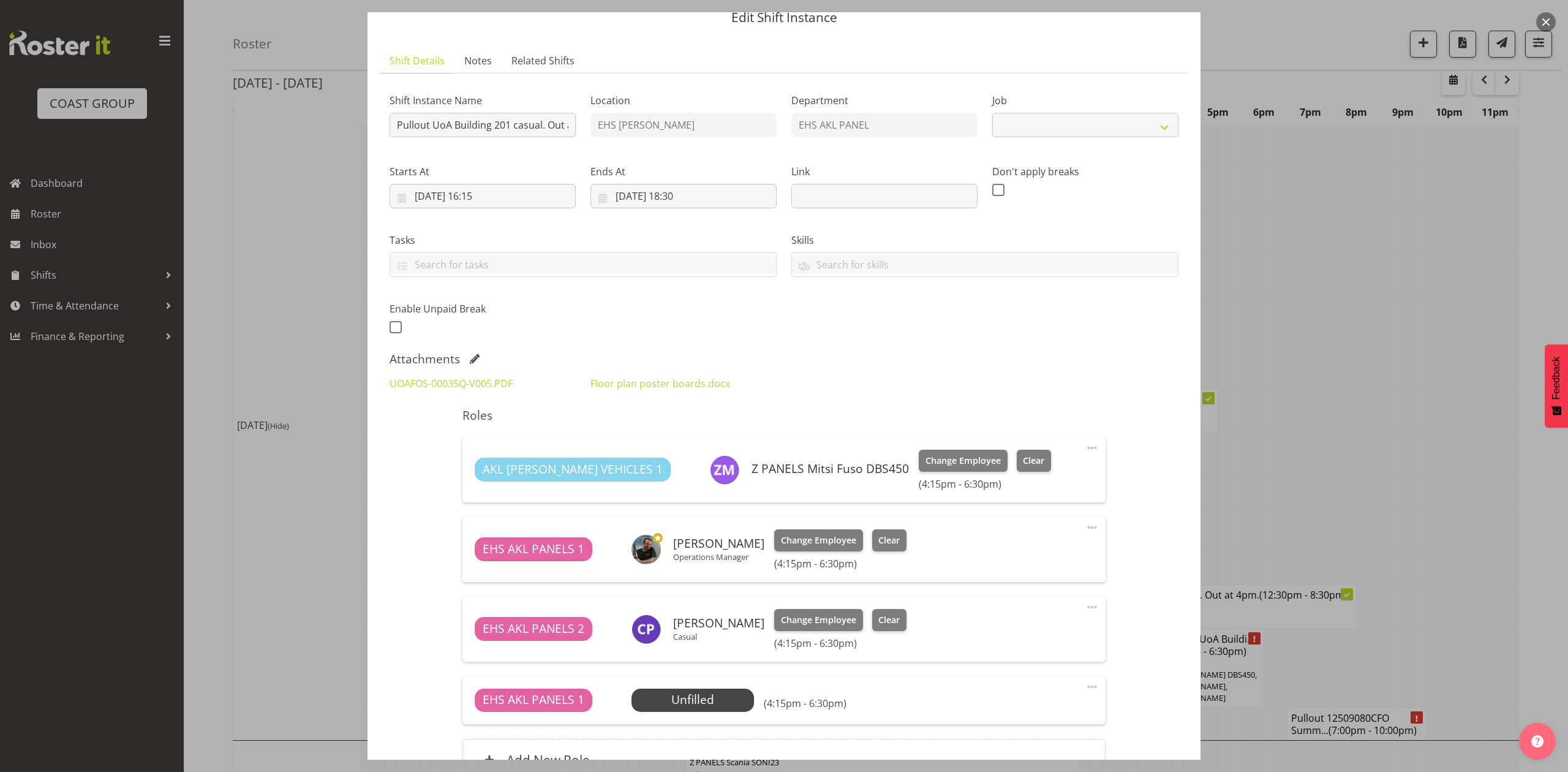
select select "8653"
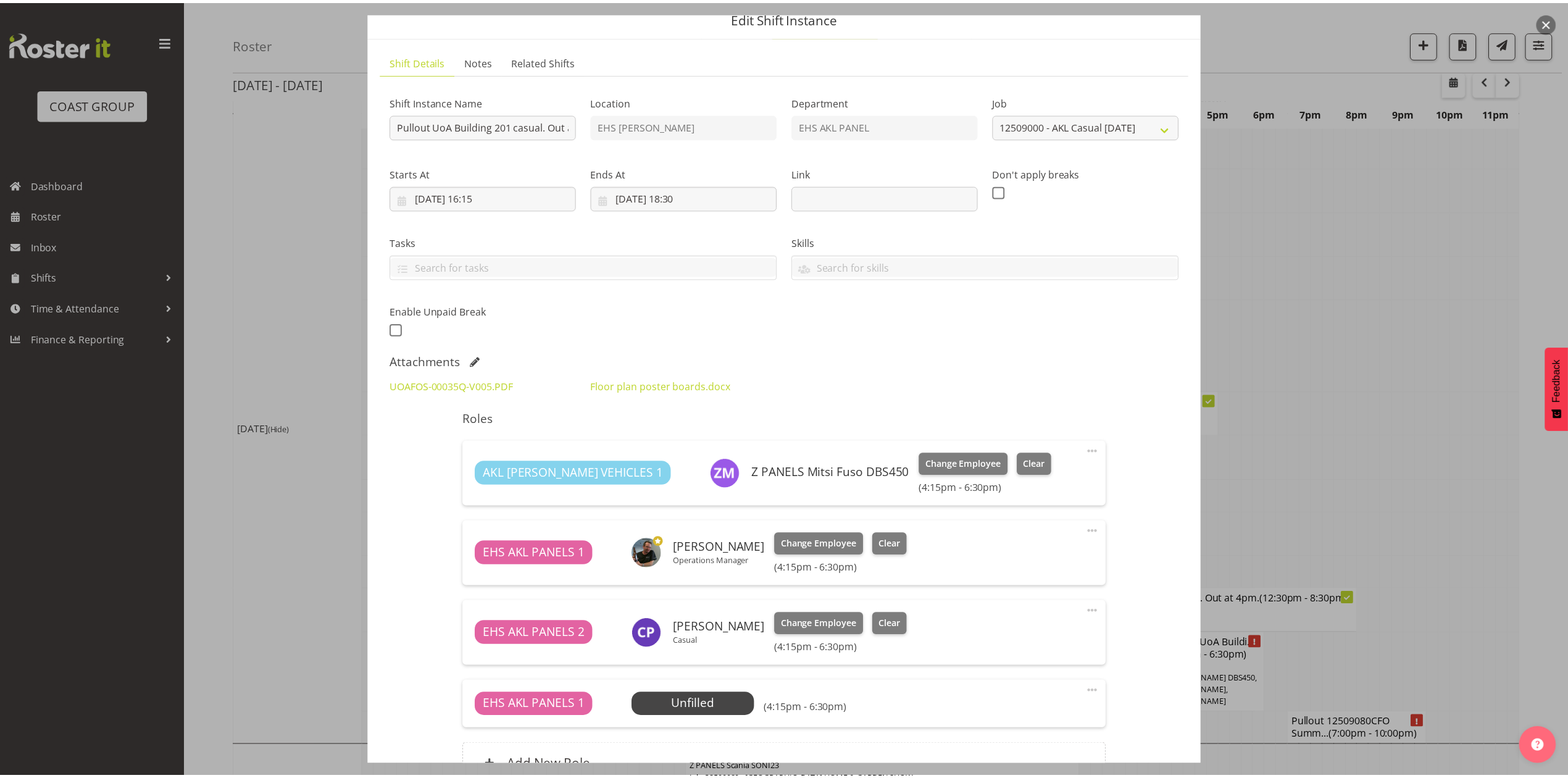
scroll to position [165, 0]
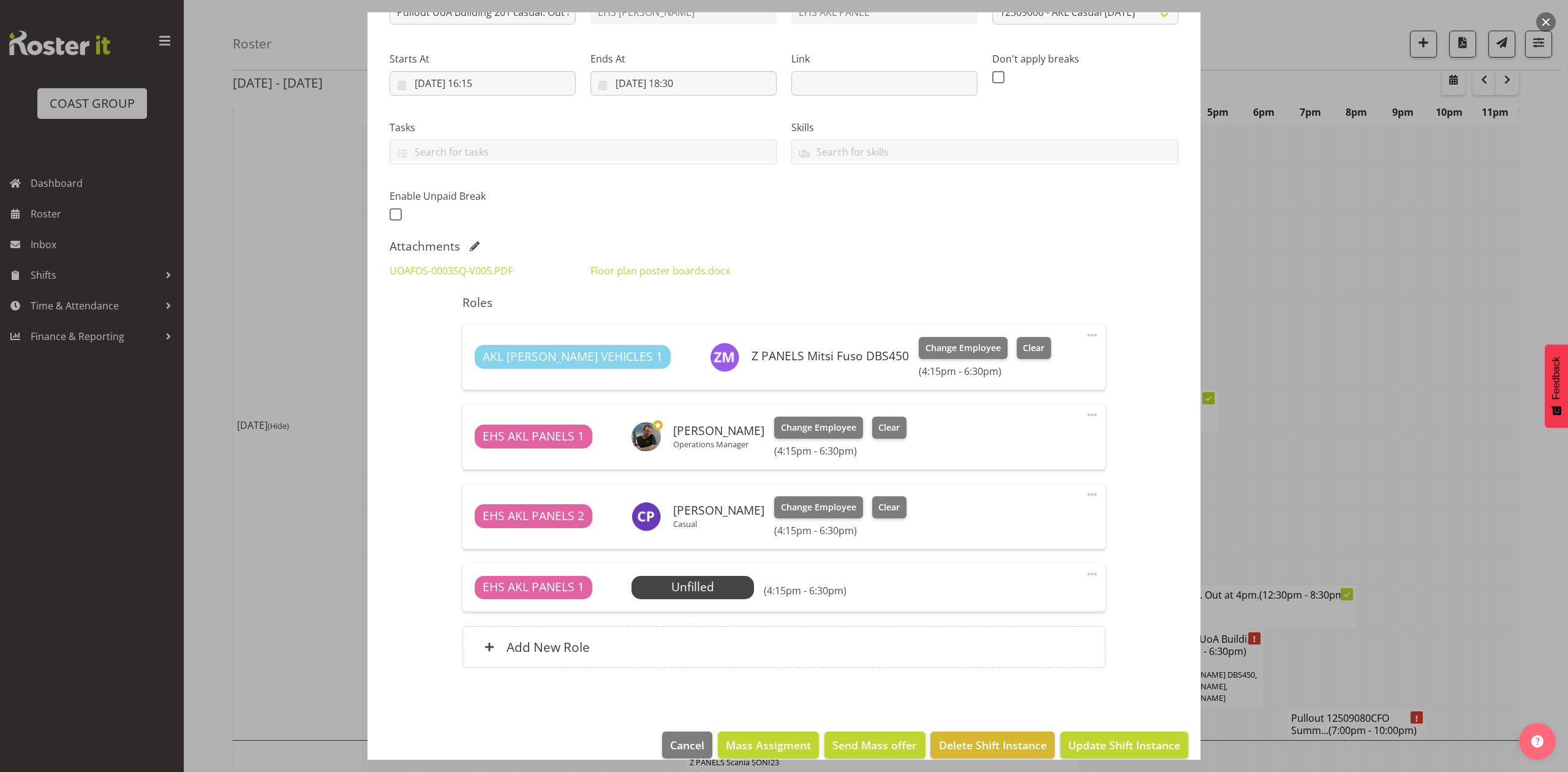
click at [1397, 263] on div at bounding box center [784, 386] width 1568 height 772
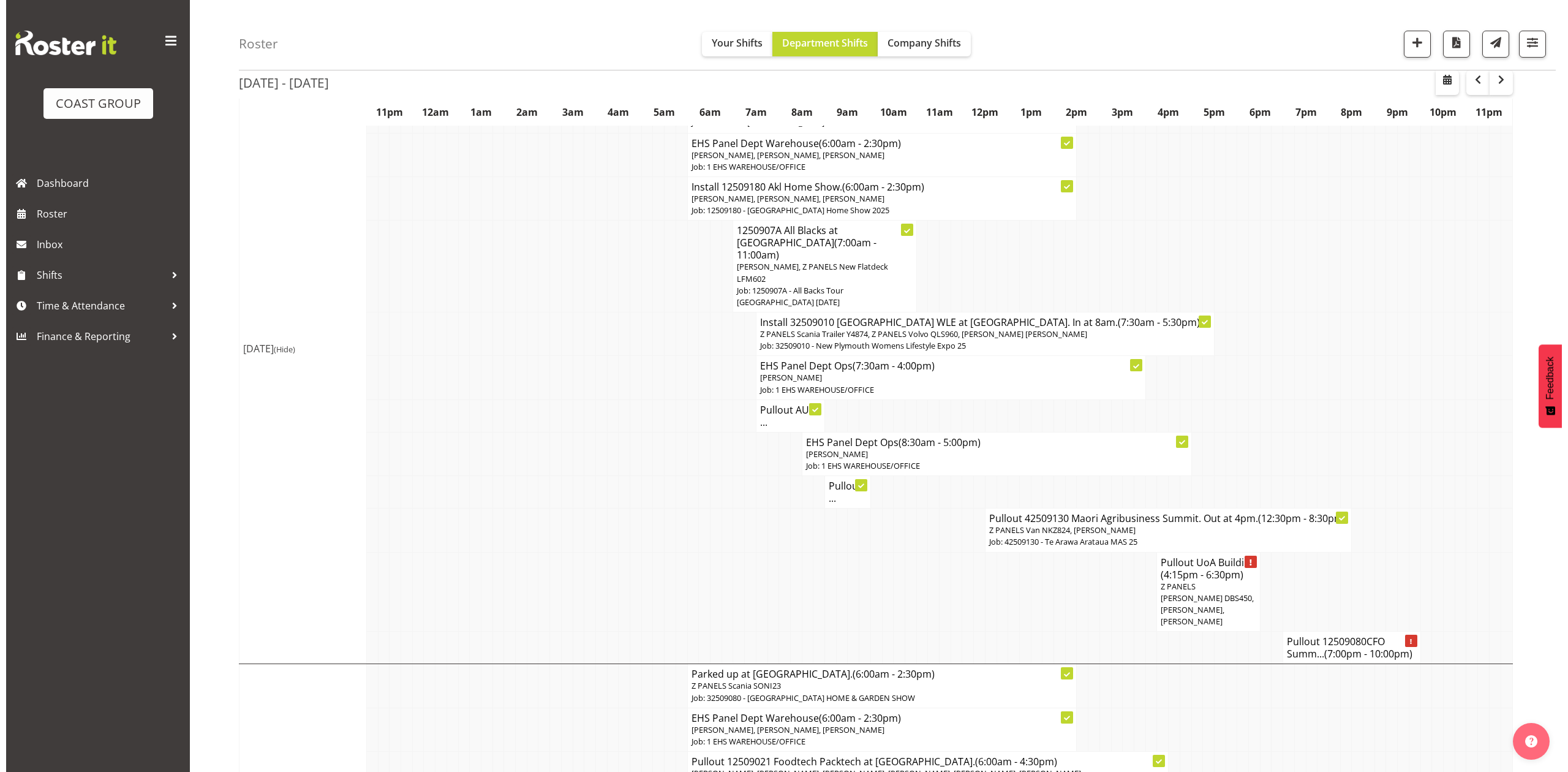
scroll to position [898, 0]
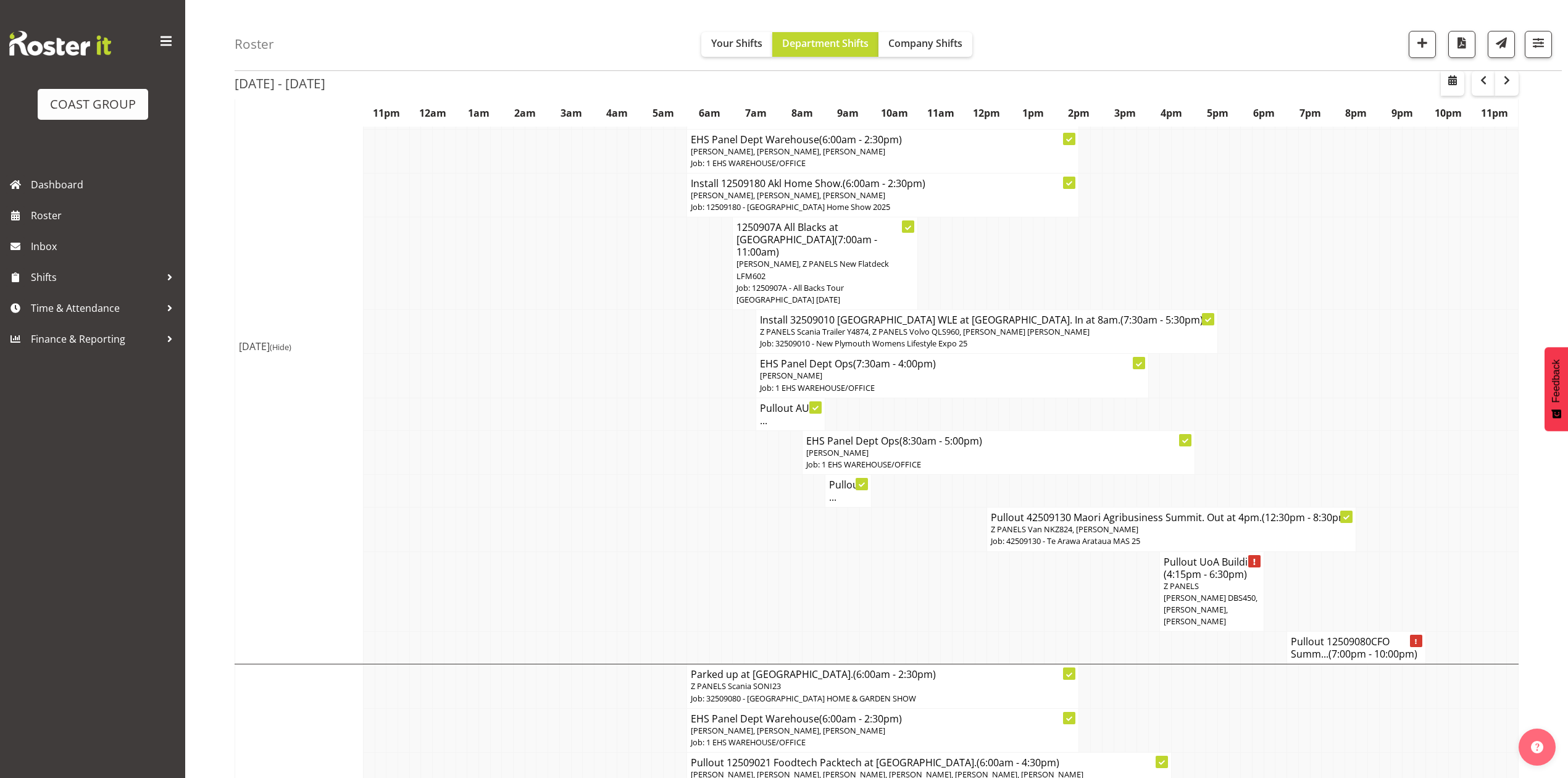
click at [1354, 647] on span "(7:00pm - 10:00pm)" at bounding box center [1373, 653] width 89 height 14
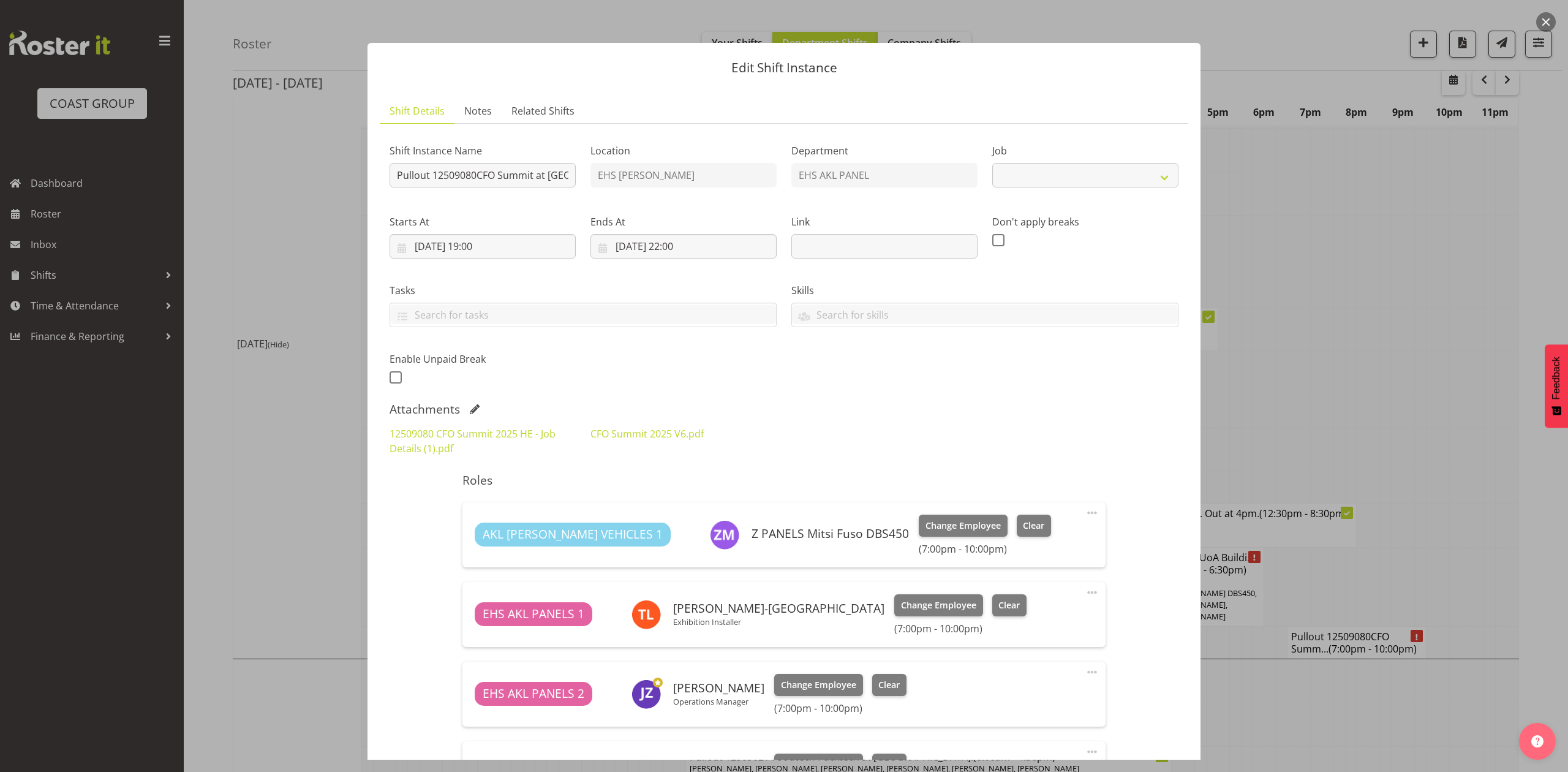
select select "9445"
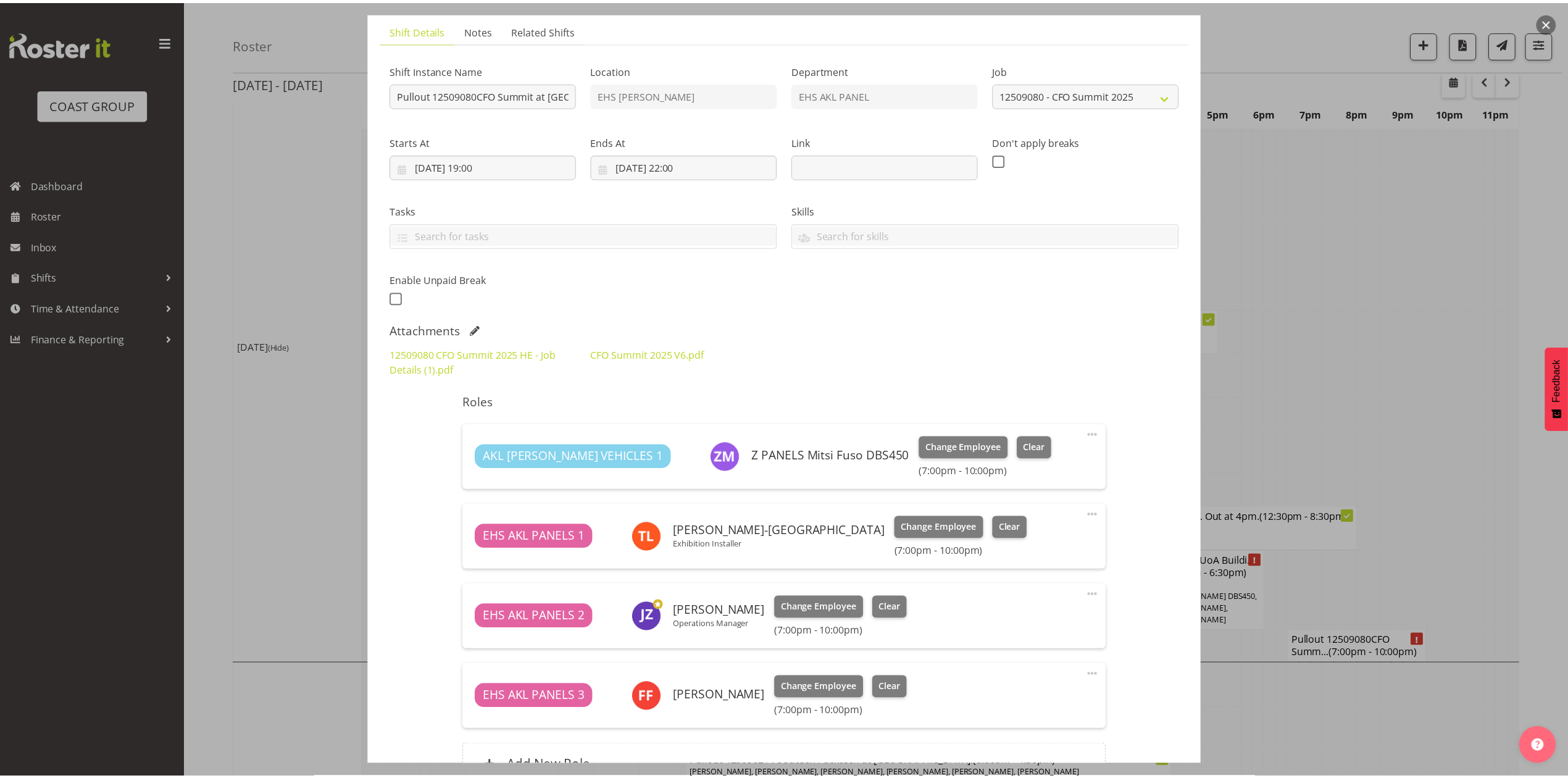
scroll to position [215, 0]
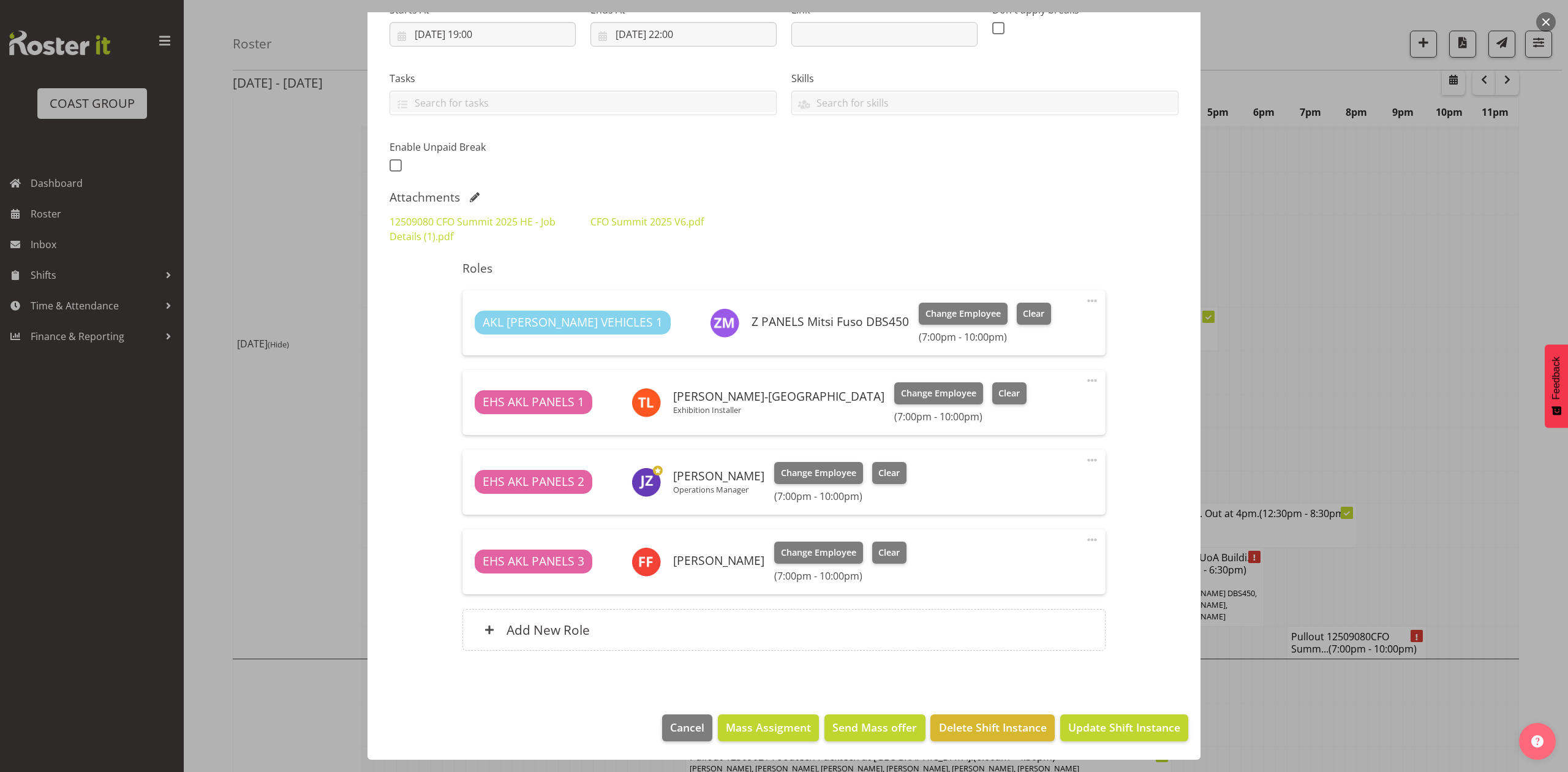
click at [1335, 323] on div at bounding box center [784, 386] width 1568 height 772
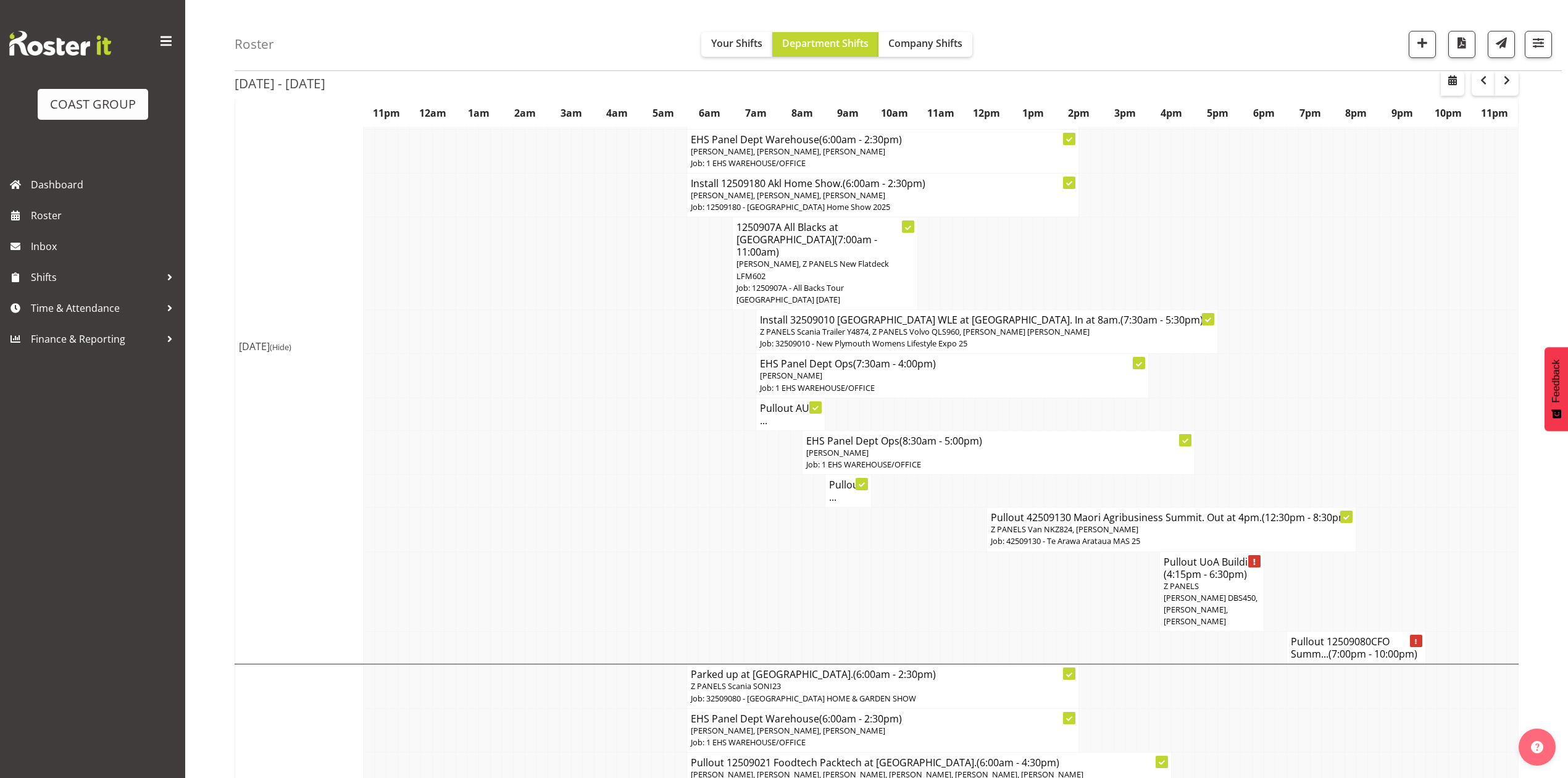
click at [1317, 551] on td at bounding box center [1316, 591] width 12 height 80
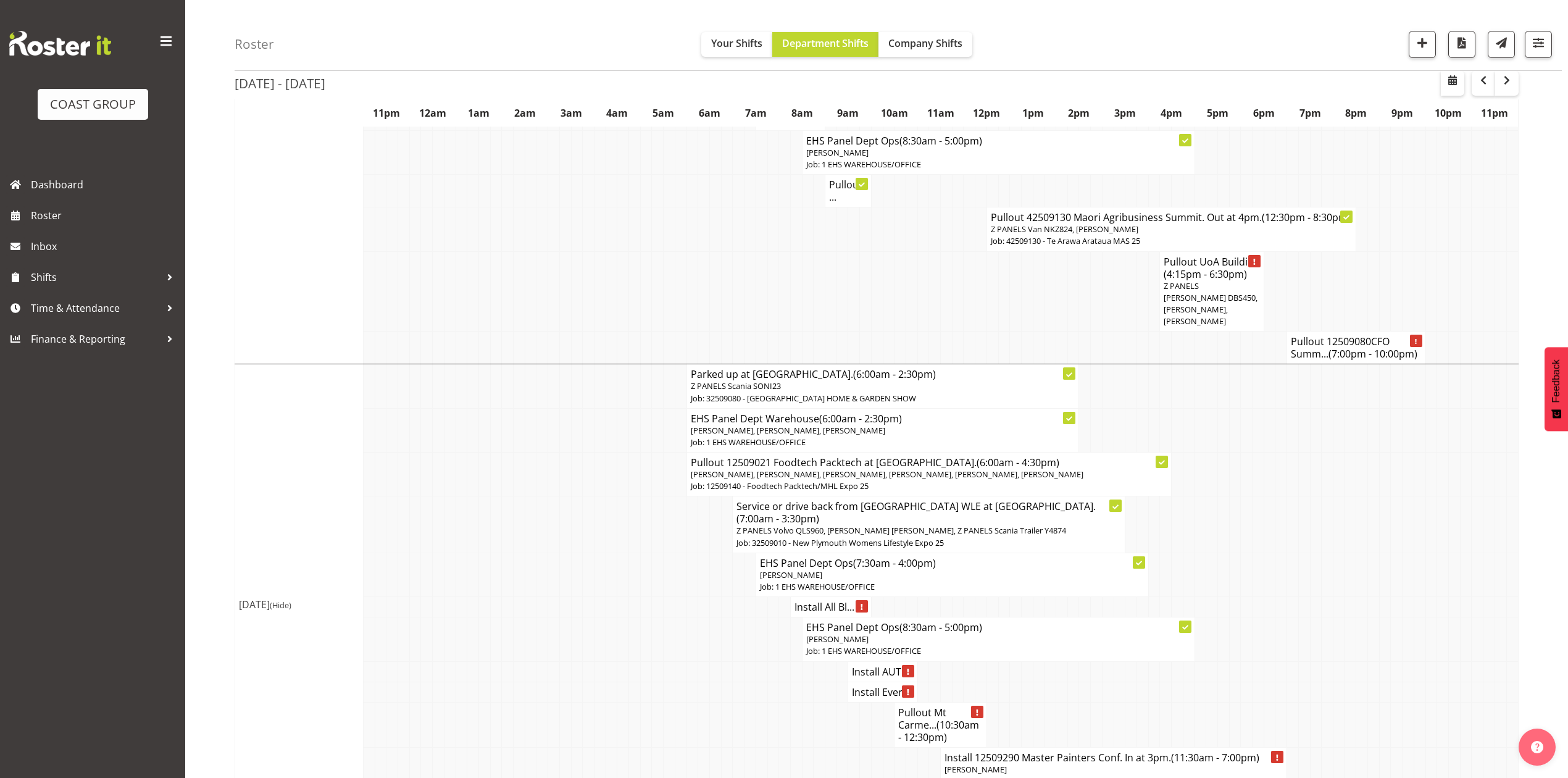
scroll to position [1233, 0]
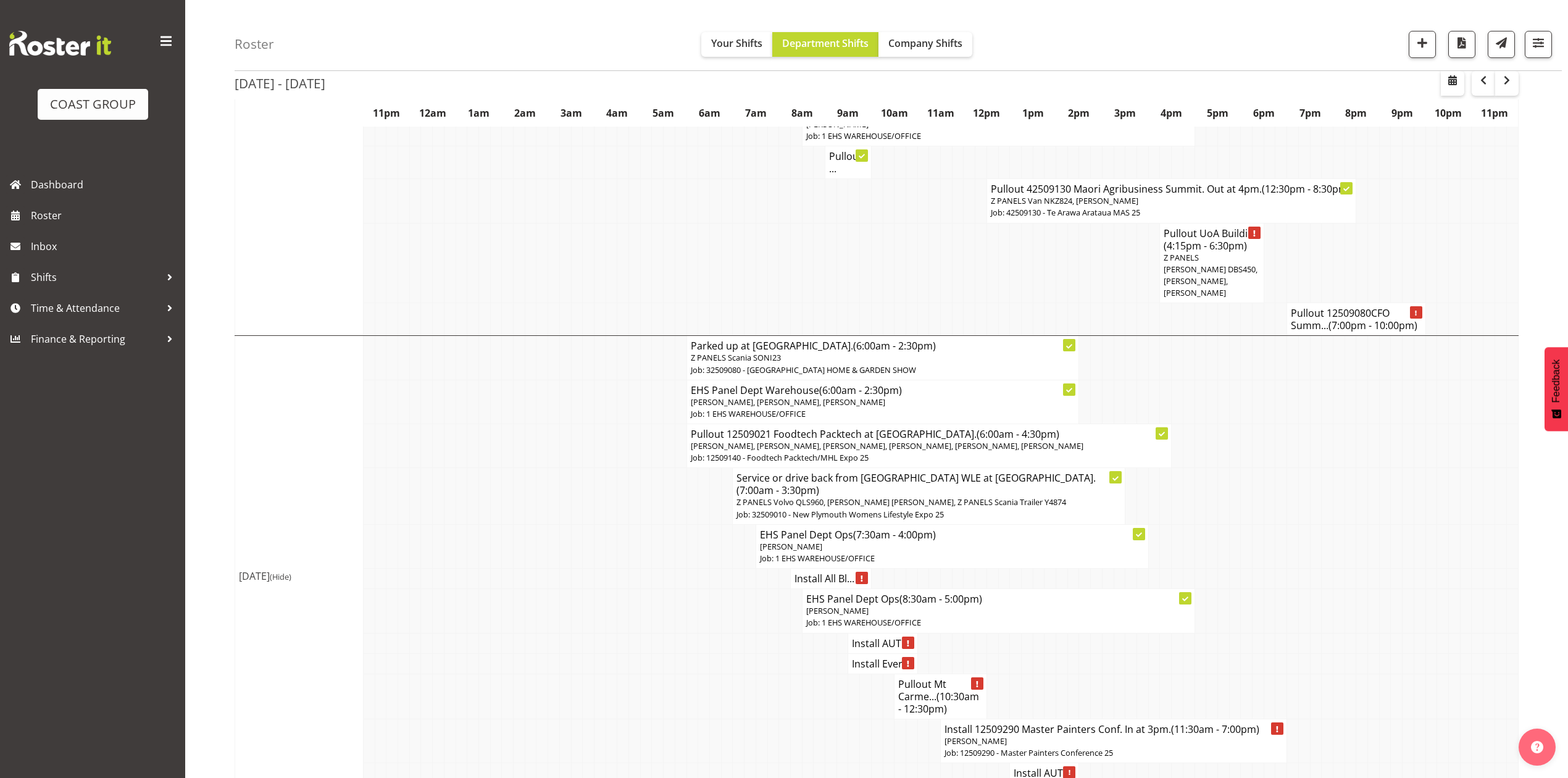
click at [1053, 723] on h4 "Install 12509290 Master Painters Conf. In at 3pm. (11:30am - 7:00pm)" at bounding box center [1114, 729] width 338 height 12
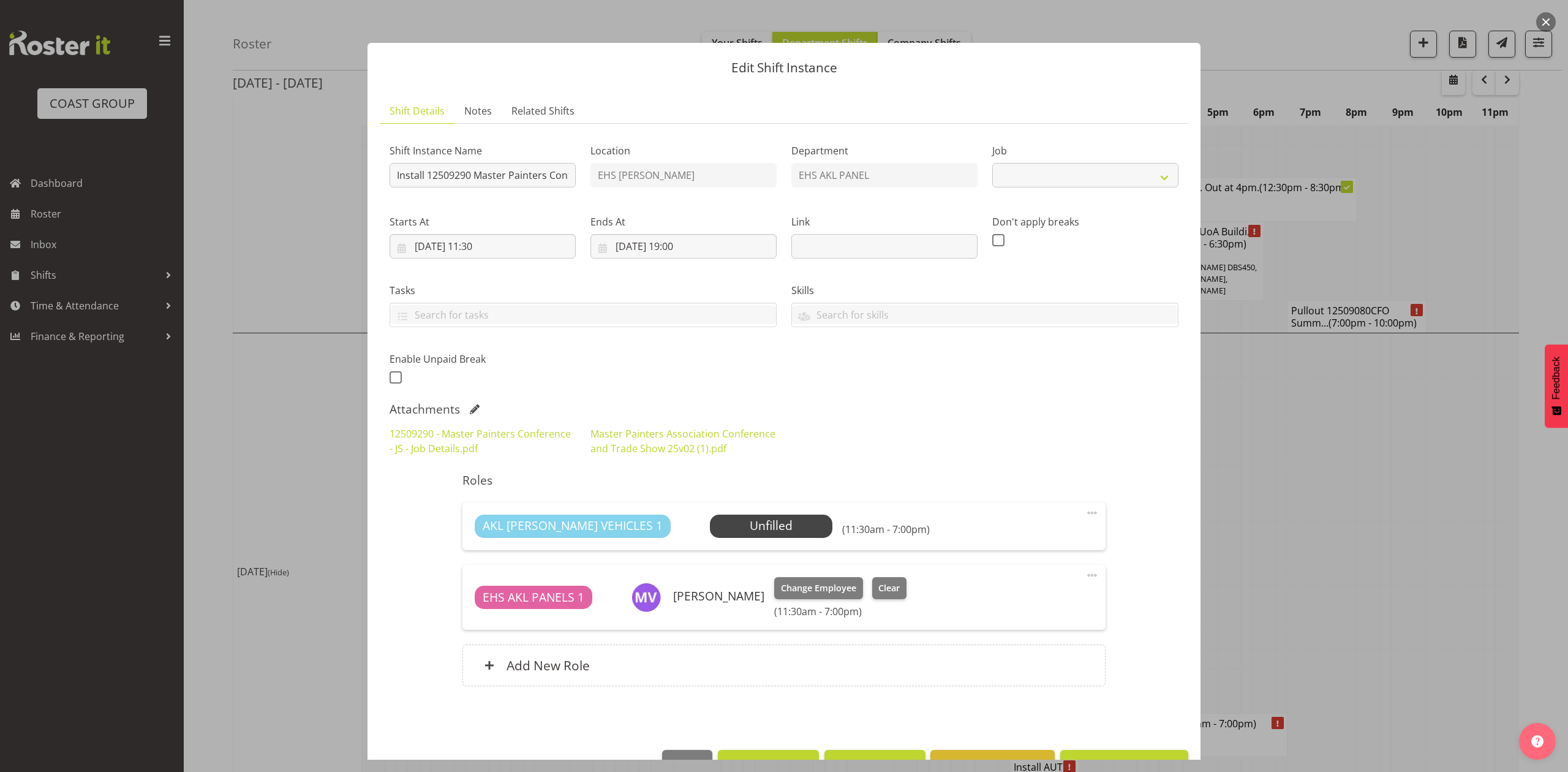
select select "10373"
click at [1373, 435] on div at bounding box center [784, 386] width 1568 height 772
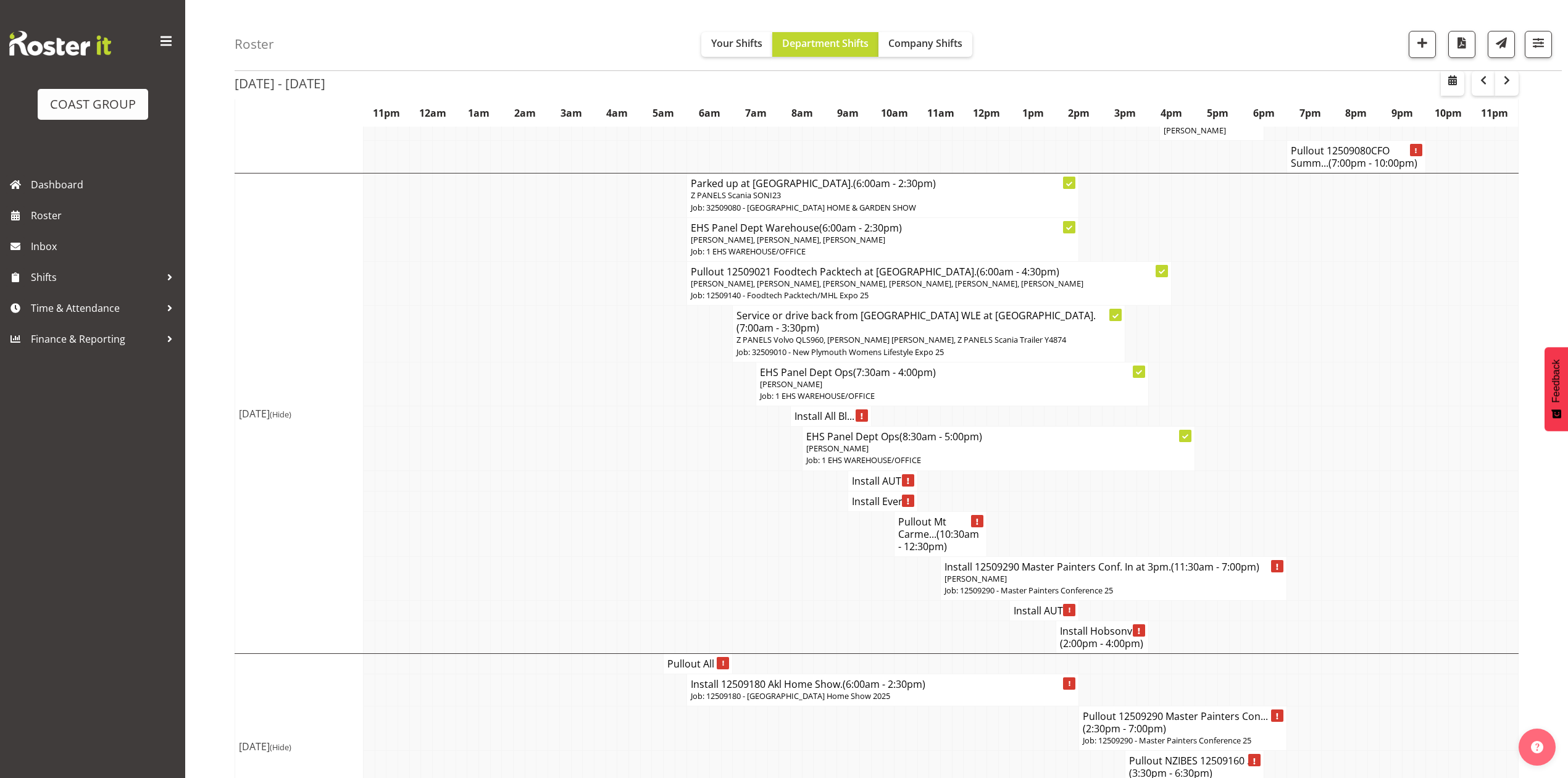
scroll to position [1398, 0]
click at [1410, 703] on td at bounding box center [1408, 725] width 12 height 45
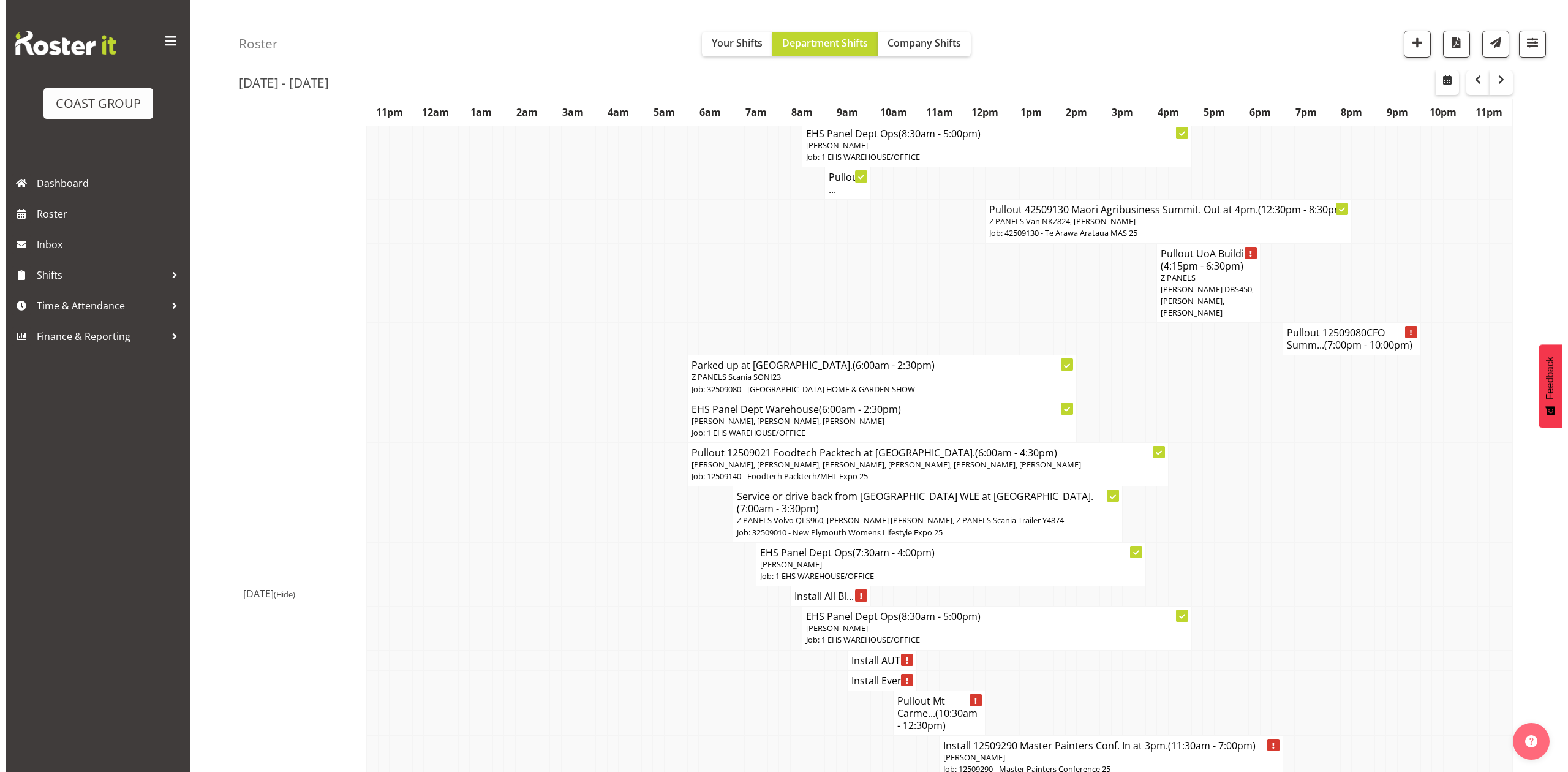
scroll to position [1224, 0]
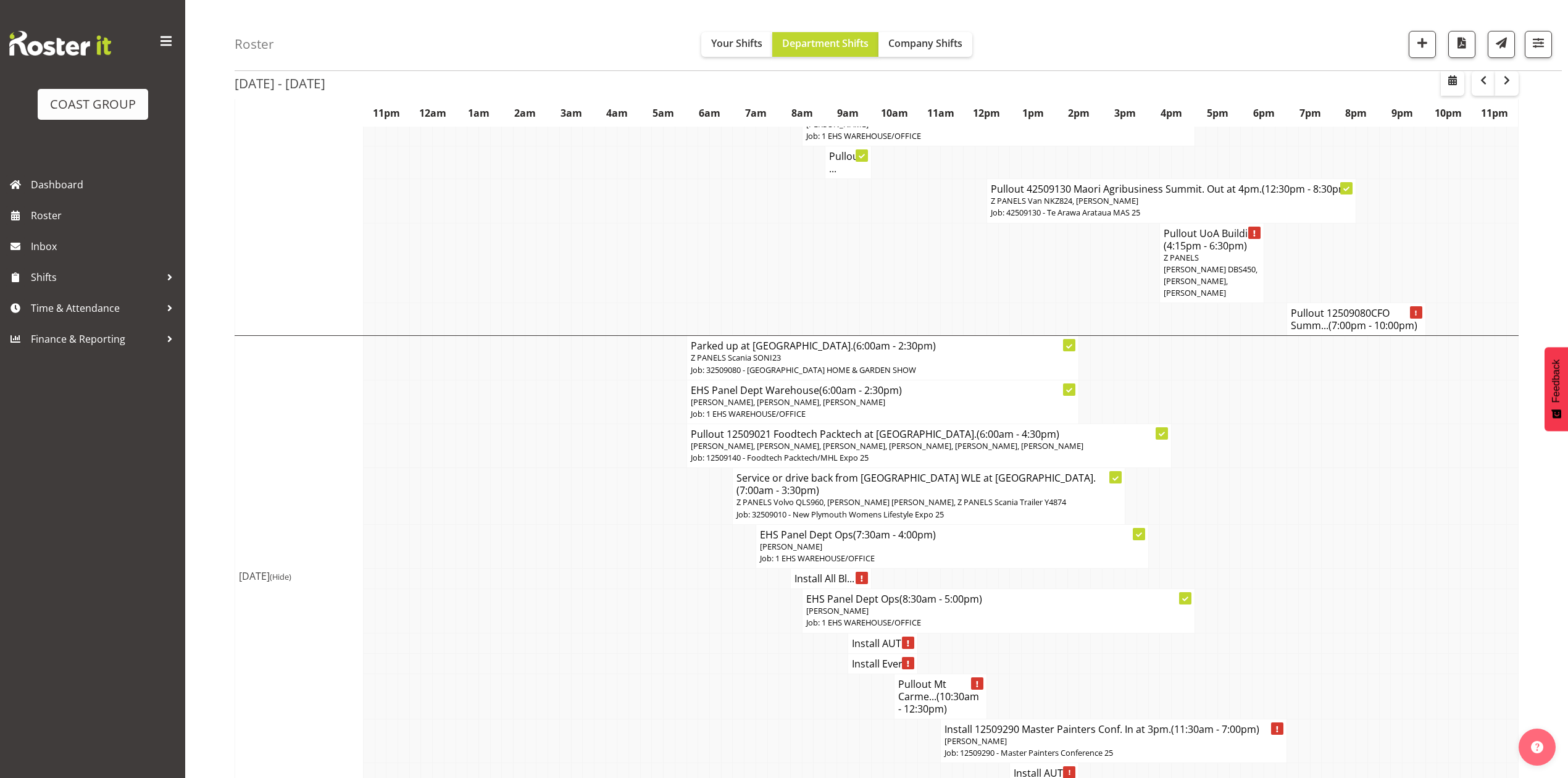
click at [820, 572] on h4 "Install All Bl..." at bounding box center [831, 578] width 73 height 12
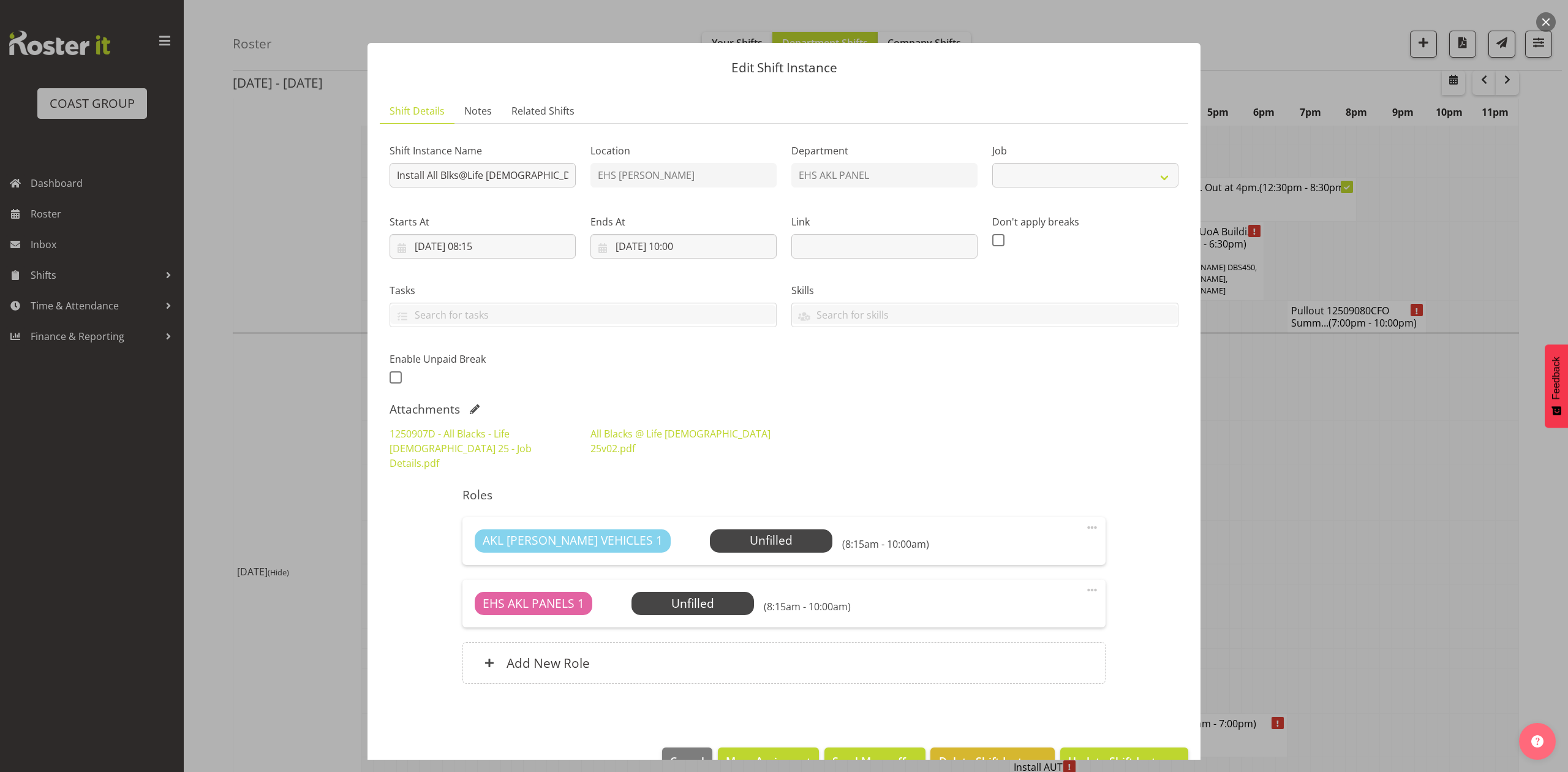
select select "9410"
click at [826, 434] on div "1250907D - All Blacks - Life [DEMOGRAPHIC_DATA] 25 - Job Details.pdf All Blacks…" at bounding box center [783, 448] width 803 height 59
click at [551, 177] on input "Install All Blks@Life [DEMOGRAPHIC_DATA]. In at 9am." at bounding box center [482, 175] width 186 height 25
type input "Install All Blks@Life [DEMOGRAPHIC_DATA]. In at 9:30am."
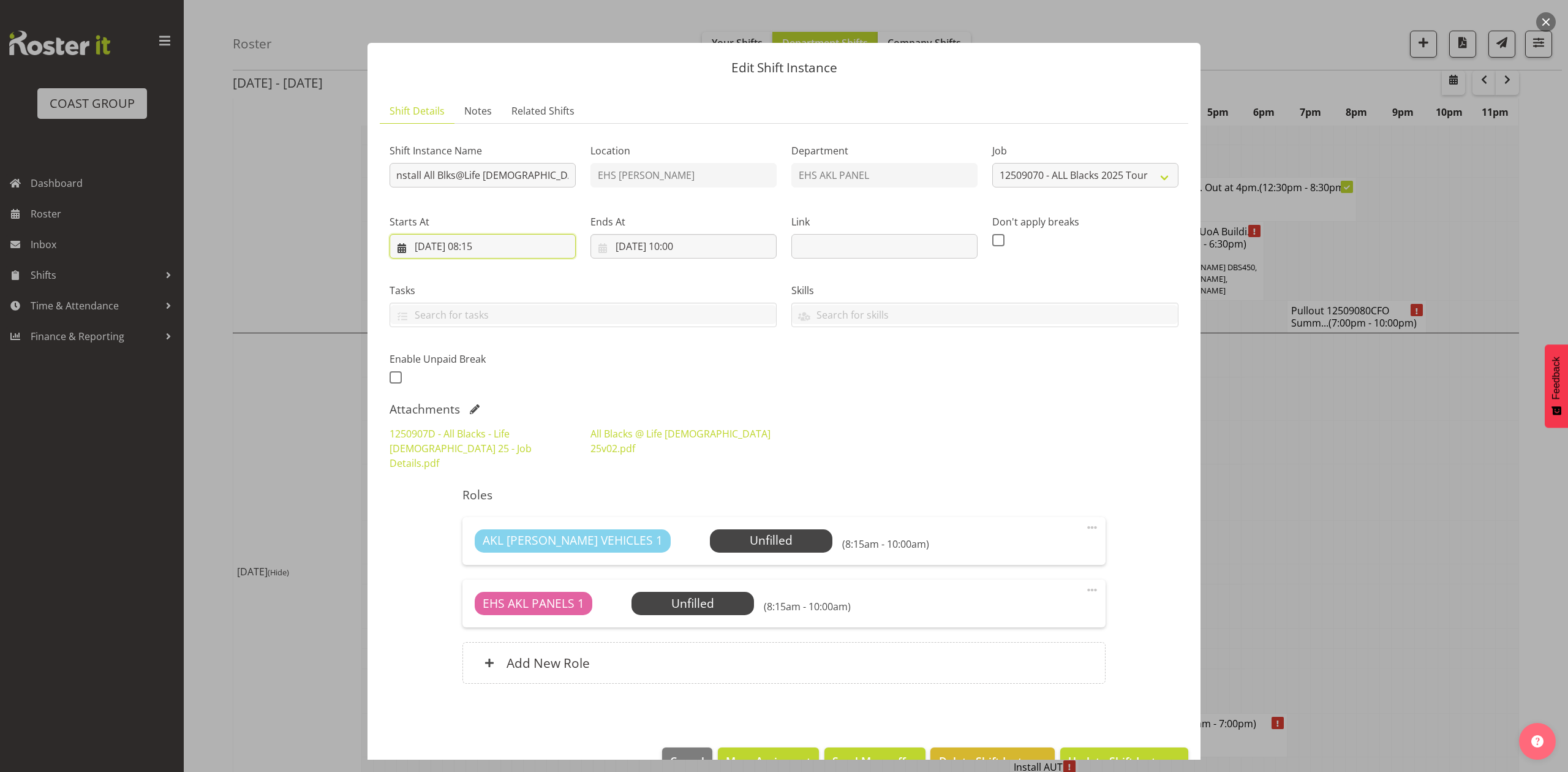
click at [488, 247] on input "[DATE] 08:15" at bounding box center [482, 246] width 186 height 25
click at [512, 508] on select "00 01 02 03 04 05 06 07 08 09 10 11 12 13 14 15 16 17 18 19 20 21 22 23 24 25 2…" at bounding box center [514, 506] width 28 height 25
select select "45"
click at [501, 495] on select "00 01 02 03 04 05 06 07 08 09 10 11 12 13 14 15 16 17 18 19 20 21 22 23 24 25 2…" at bounding box center [514, 506] width 28 height 25
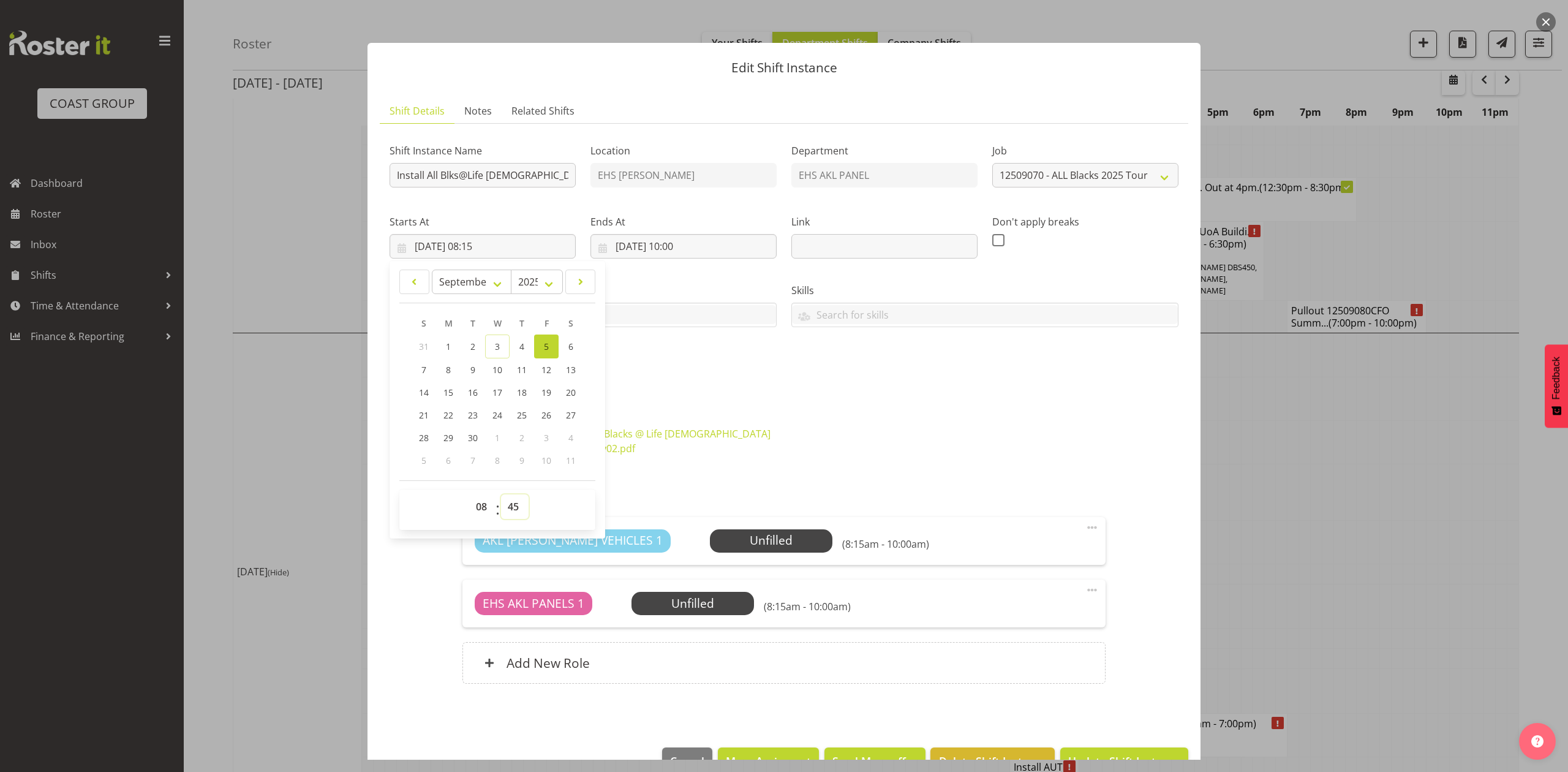
type input "[DATE] 08:45"
click at [895, 364] on div "Shift Instance Name Install All Blks@Life [DEMOGRAPHIC_DATA]. In at 9:30am. Loc…" at bounding box center [783, 261] width 803 height 268
click at [690, 247] on input "[DATE] 10:00" at bounding box center [684, 246] width 186 height 25
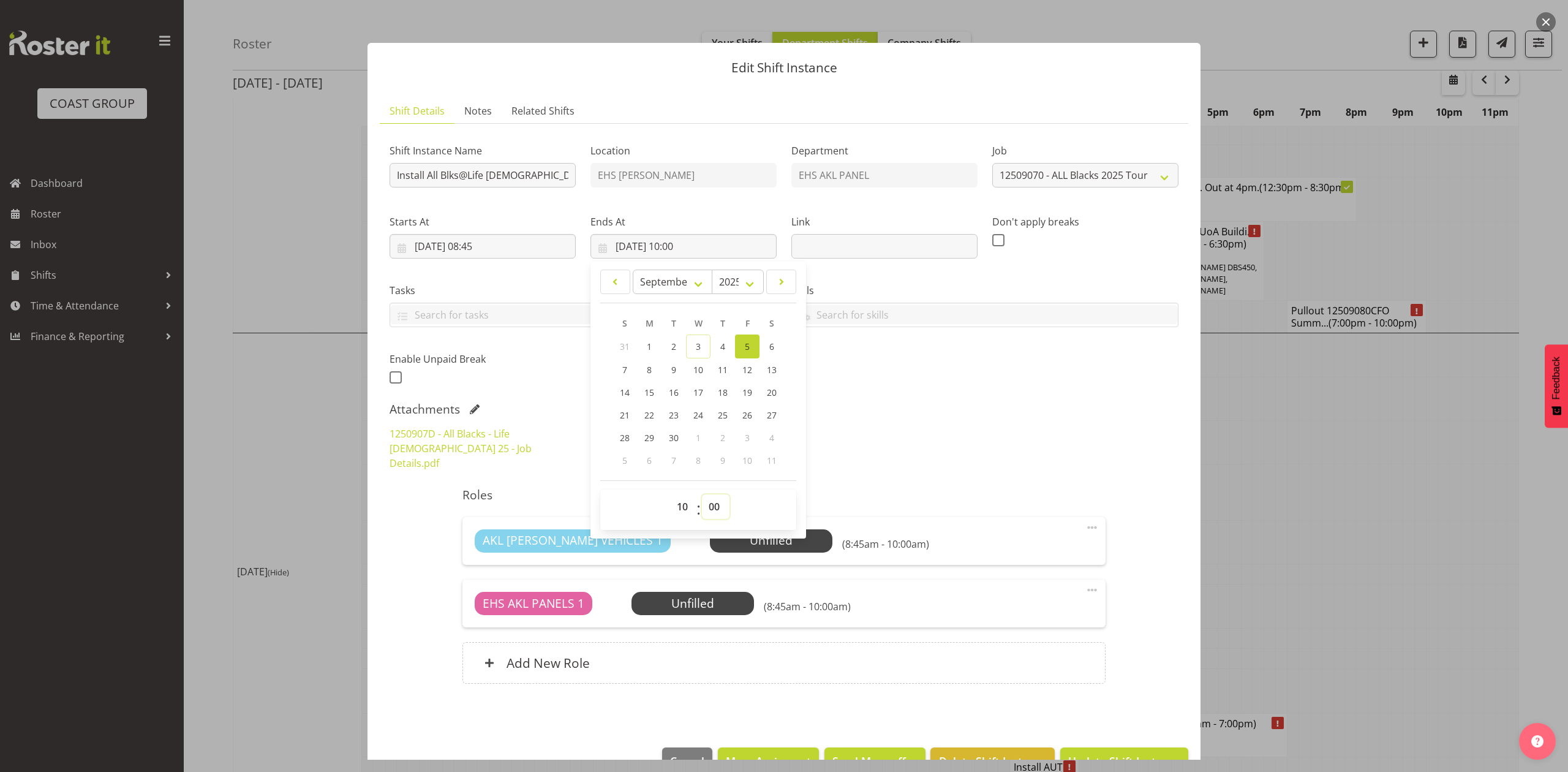
click at [708, 506] on select "00 01 02 03 04 05 06 07 08 09 10 11 12 13 14 15 16 17 18 19 20 21 22 23 24 25 2…" at bounding box center [715, 506] width 28 height 25
select select "30"
click at [702, 495] on select "00 01 02 03 04 05 06 07 08 09 10 11 12 13 14 15 16 17 18 19 20 21 22 23 24 25 2…" at bounding box center [715, 506] width 28 height 25
type input "[DATE] 10:30"
click at [934, 401] on div "Shift Instance Name Install All Blks@Life [DEMOGRAPHIC_DATA]. In at 9:30am. Loc…" at bounding box center [784, 416] width 789 height 565
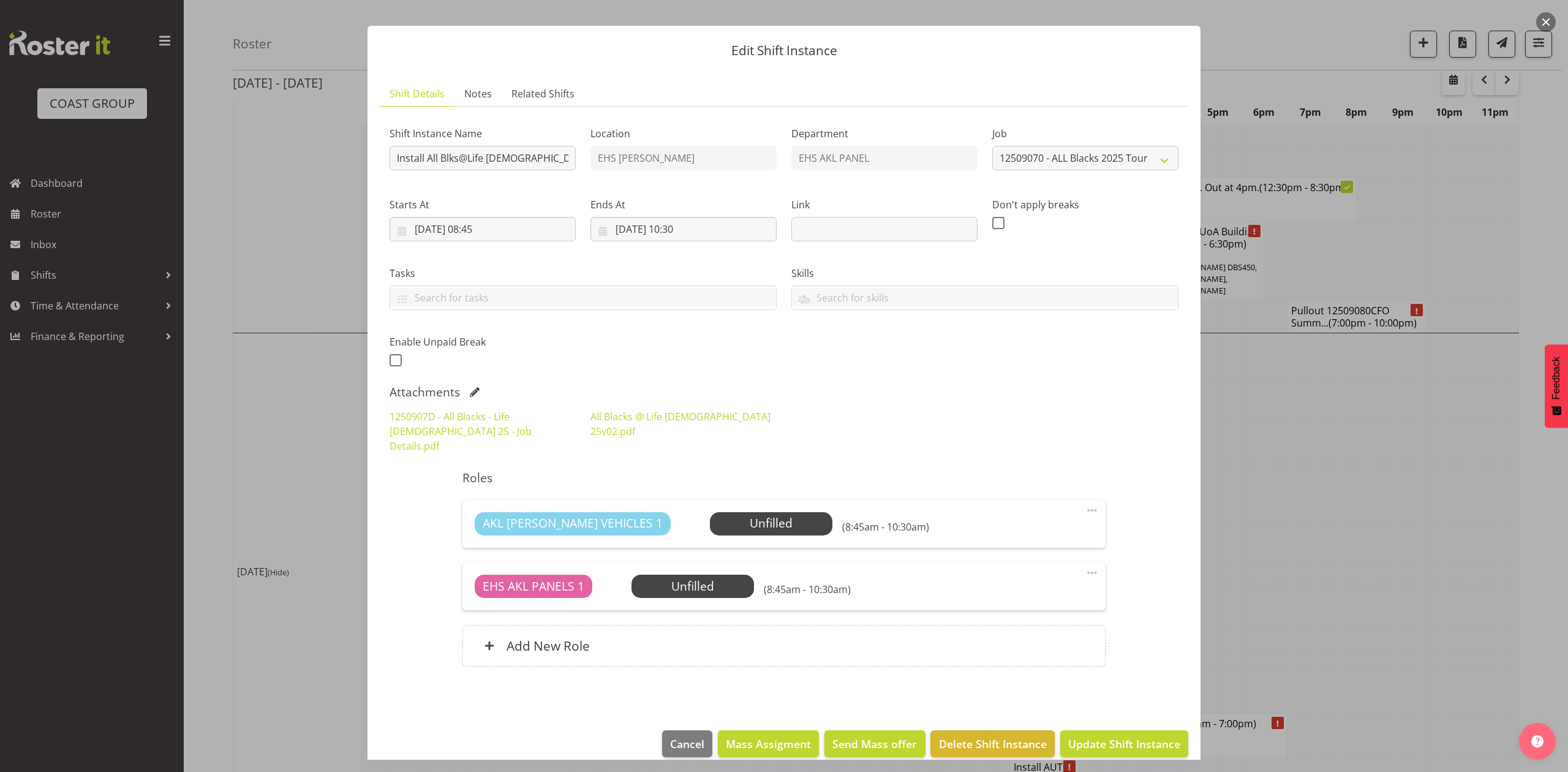
scroll to position [20, 0]
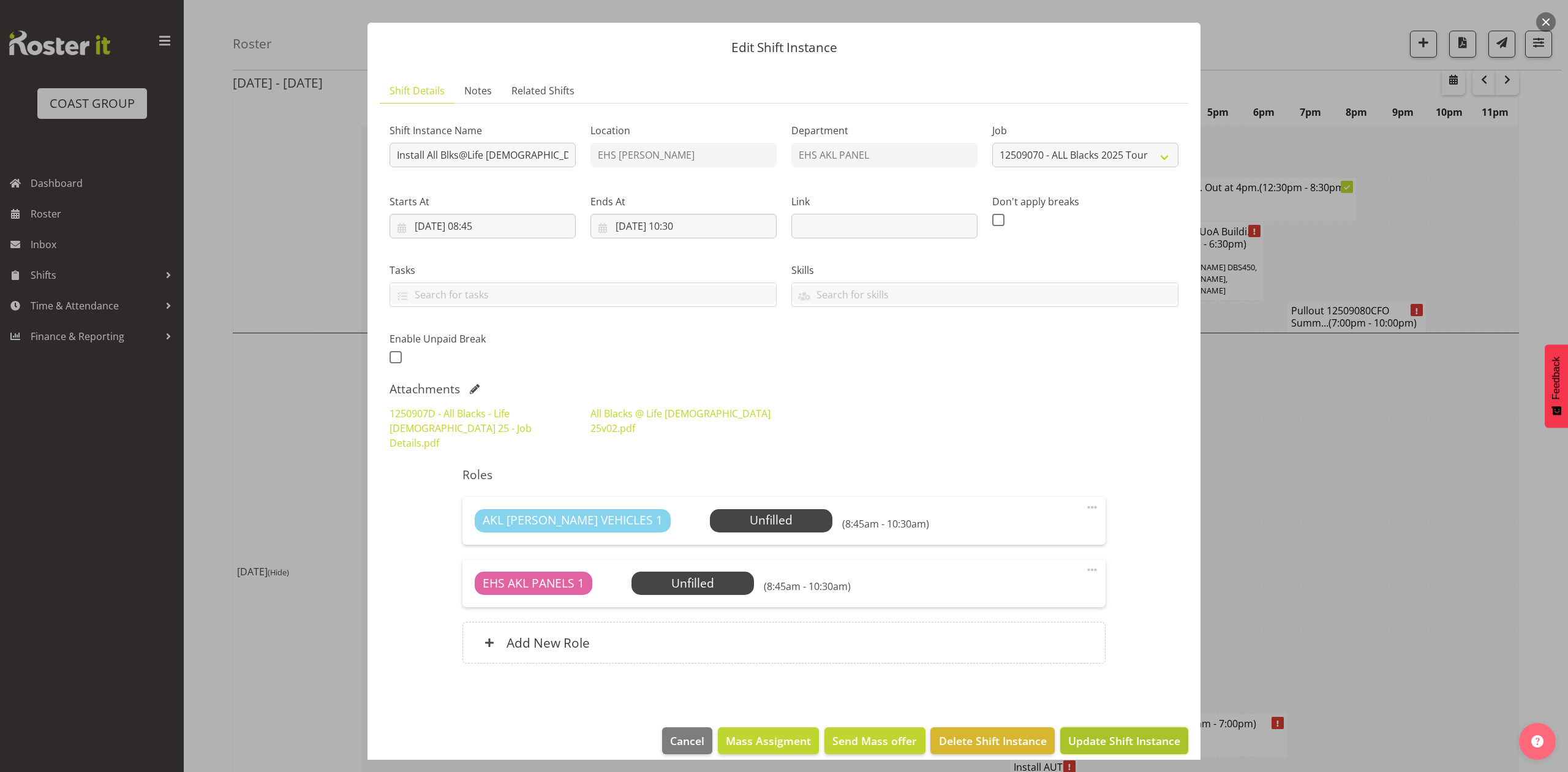
click at [1116, 732] on span "Update Shift Instance" at bounding box center [1125, 740] width 112 height 16
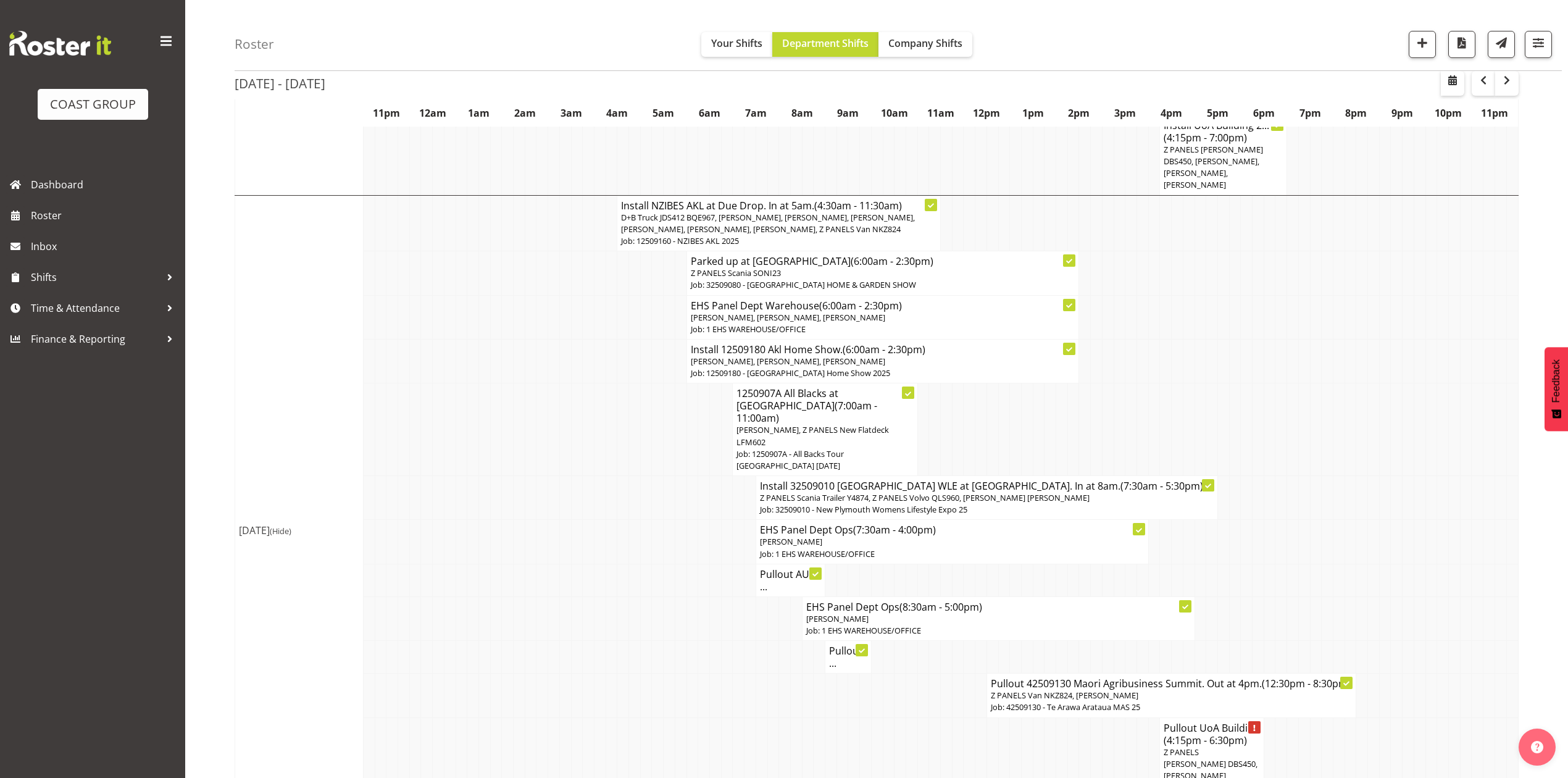
scroll to position [741, 0]
